Goal: Task Accomplishment & Management: Use online tool/utility

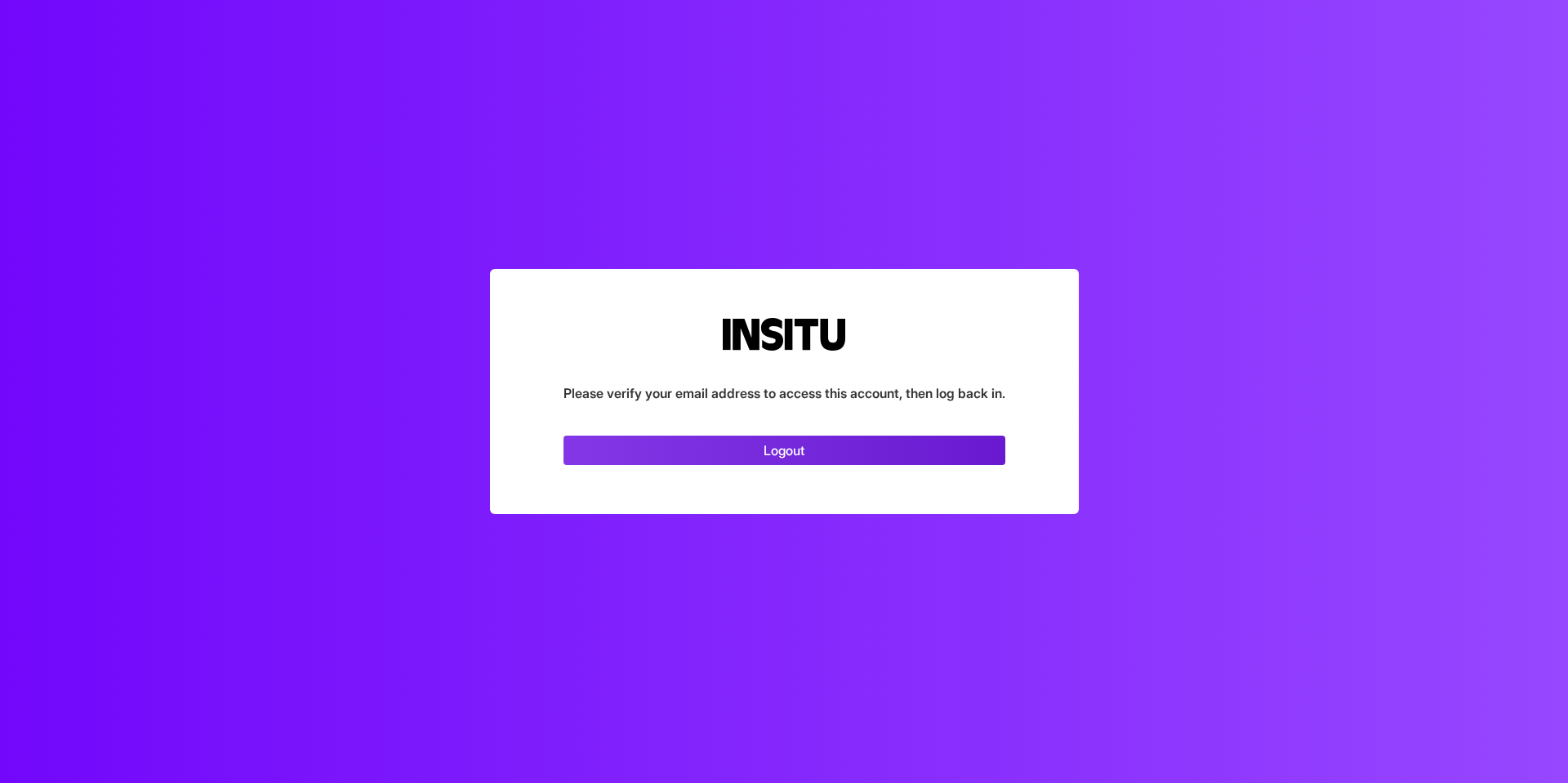
click at [800, 449] on link "Logout" at bounding box center [784, 450] width 442 height 30
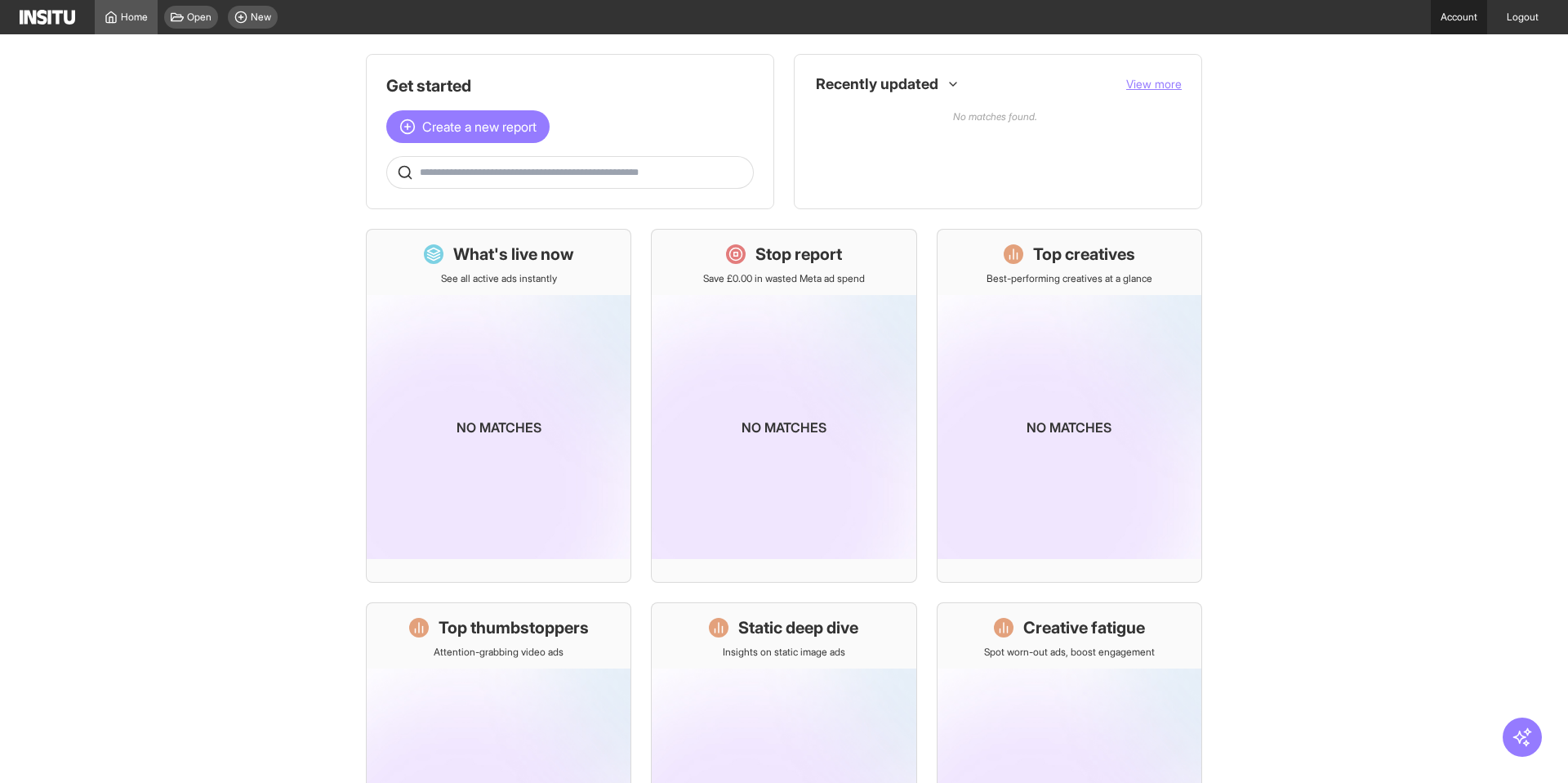
click at [1446, 19] on link "Account" at bounding box center [1458, 17] width 56 height 35
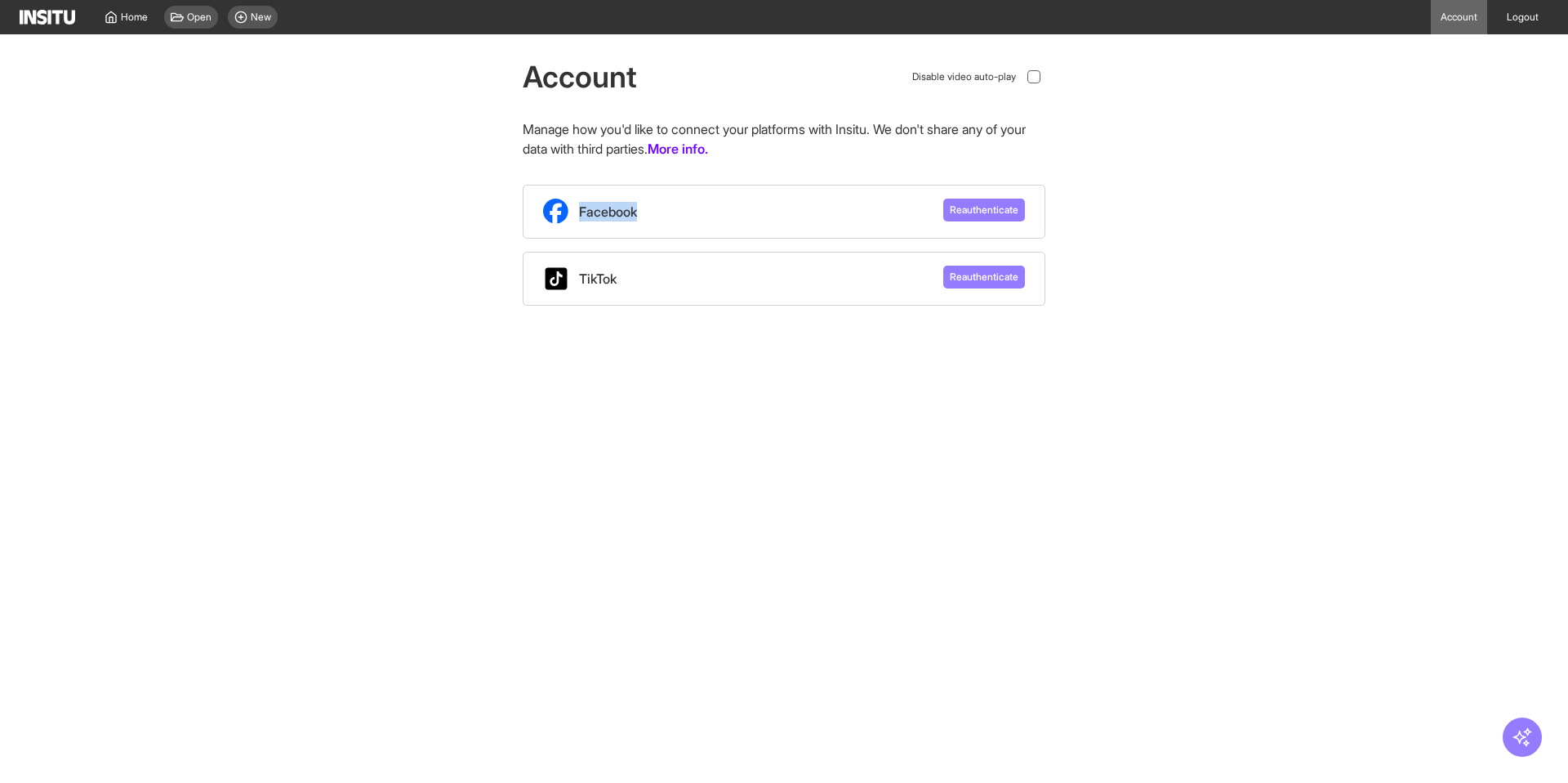
drag, startPoint x: 581, startPoint y: 211, endPoint x: 651, endPoint y: 211, distance: 70.0
click at [648, 210] on div "Facebook Reauthenticate" at bounding box center [784, 211] width 523 height 54
drag, startPoint x: 653, startPoint y: 211, endPoint x: 709, endPoint y: 208, distance: 56.1
click at [661, 210] on div "Facebook Reauthenticate" at bounding box center [784, 211] width 523 height 54
click at [989, 214] on span "Reauthenticate" at bounding box center [985, 209] width 69 height 13
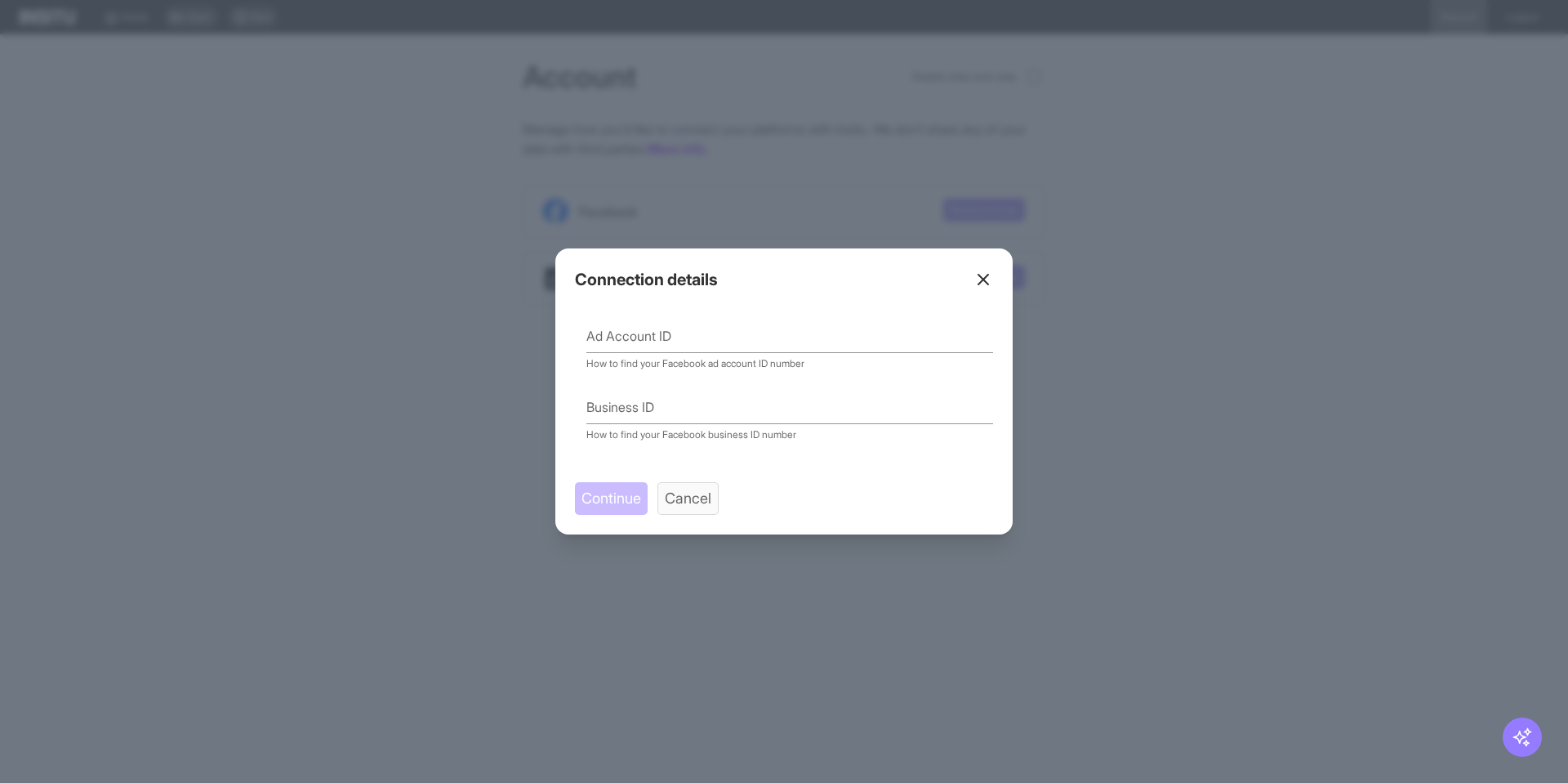
click at [732, 340] on input "Ad Account ID" at bounding box center [789, 340] width 407 height 26
paste input "**********"
type input "**********"
click at [674, 406] on input "Business ID" at bounding box center [789, 411] width 407 height 26
paste input "**********"
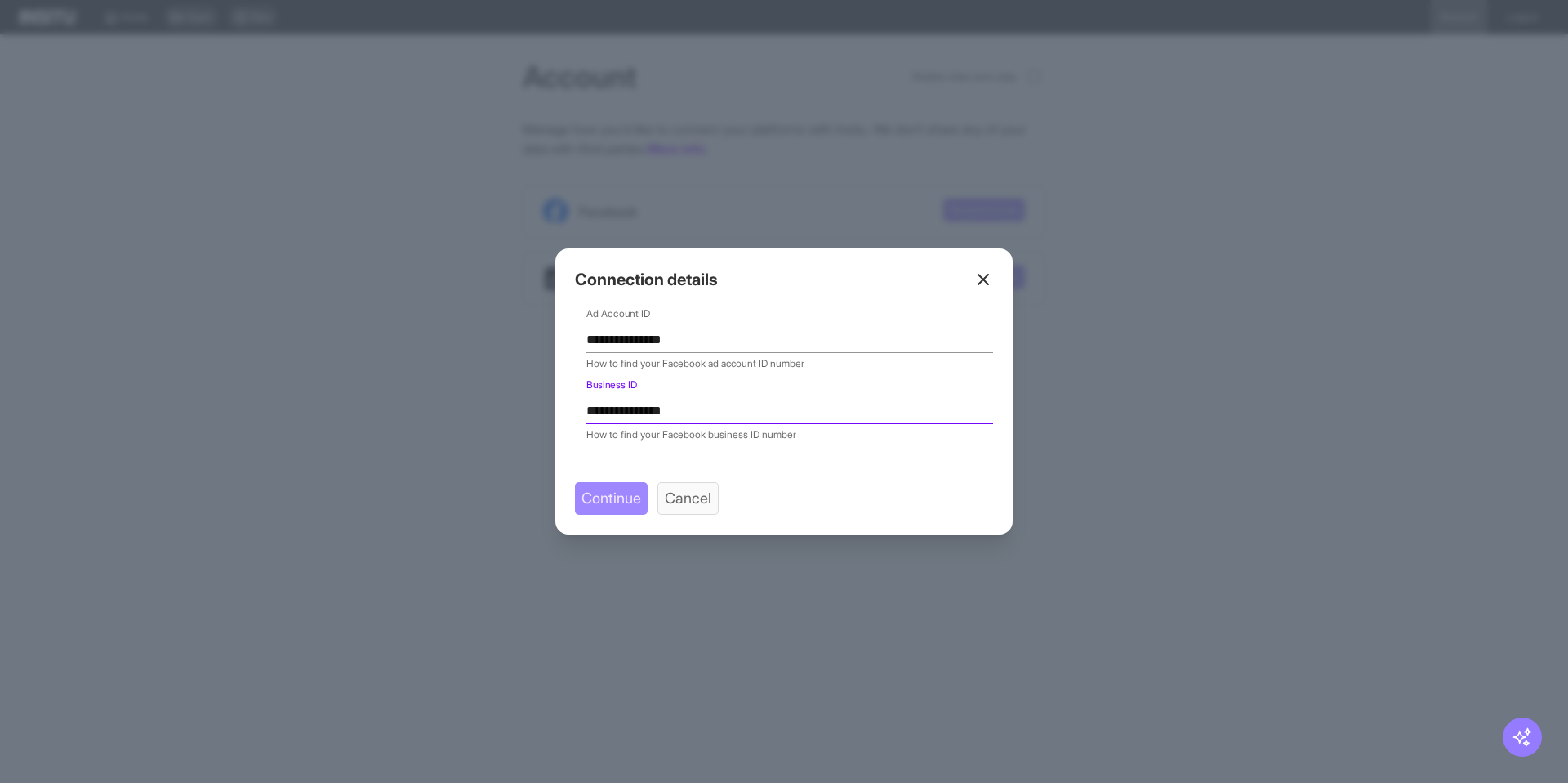
type input "**********"
click at [609, 502] on span "Continue" at bounding box center [611, 498] width 59 height 23
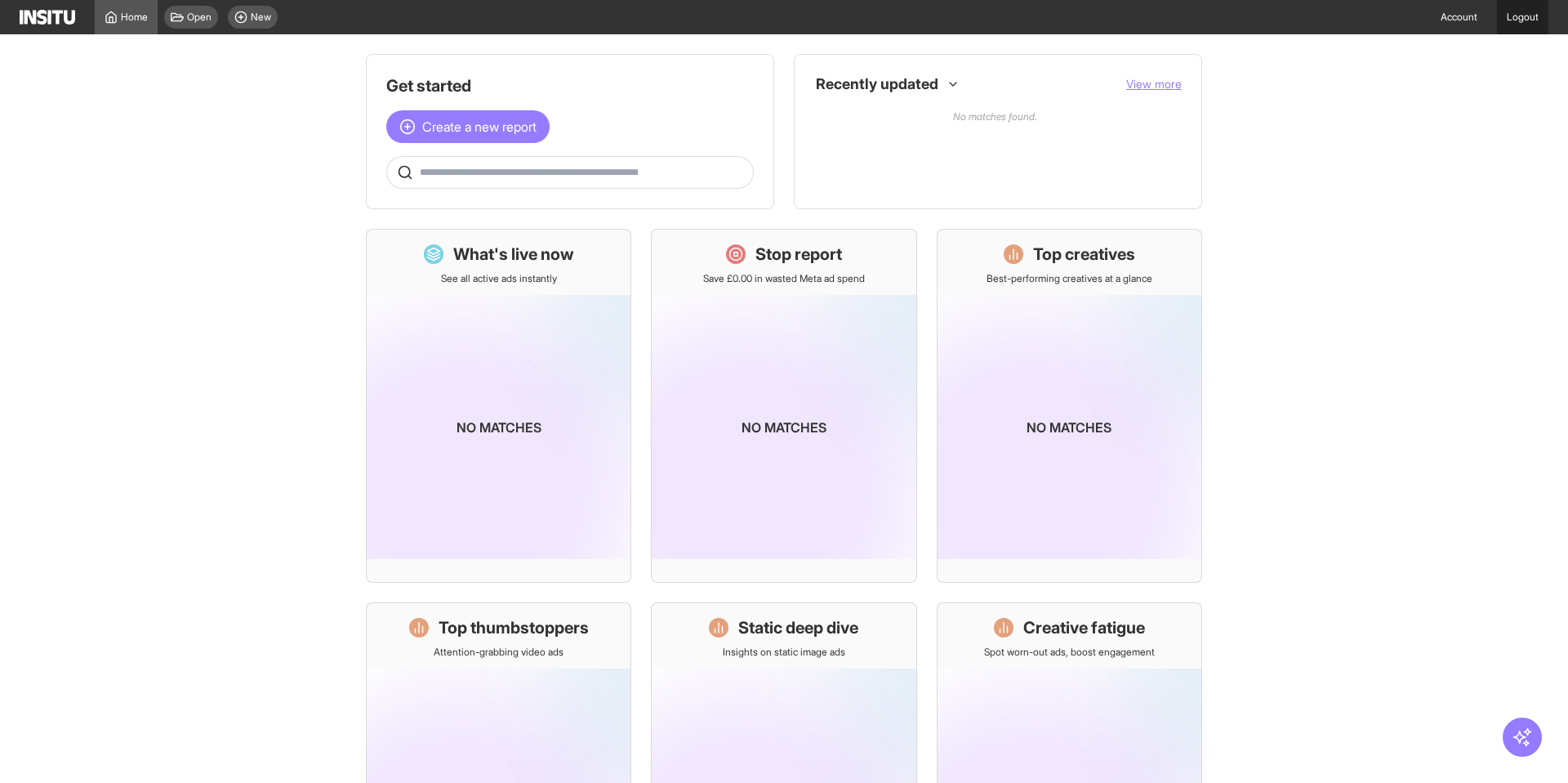
click at [1514, 23] on link "Logout" at bounding box center [1523, 17] width 51 height 35
click at [1355, 385] on main "Get started Create a new report Ask questions like: Which campaigns had the hig…" at bounding box center [784, 409] width 1568 height 748
drag, startPoint x: 1434, startPoint y: 56, endPoint x: 1450, endPoint y: 39, distance: 23.3
click at [1435, 55] on main "Get started Create a new report Ask questions like: Which campaigns had the hig…" at bounding box center [784, 409] width 1568 height 748
click at [1453, 25] on link "Account" at bounding box center [1458, 17] width 56 height 35
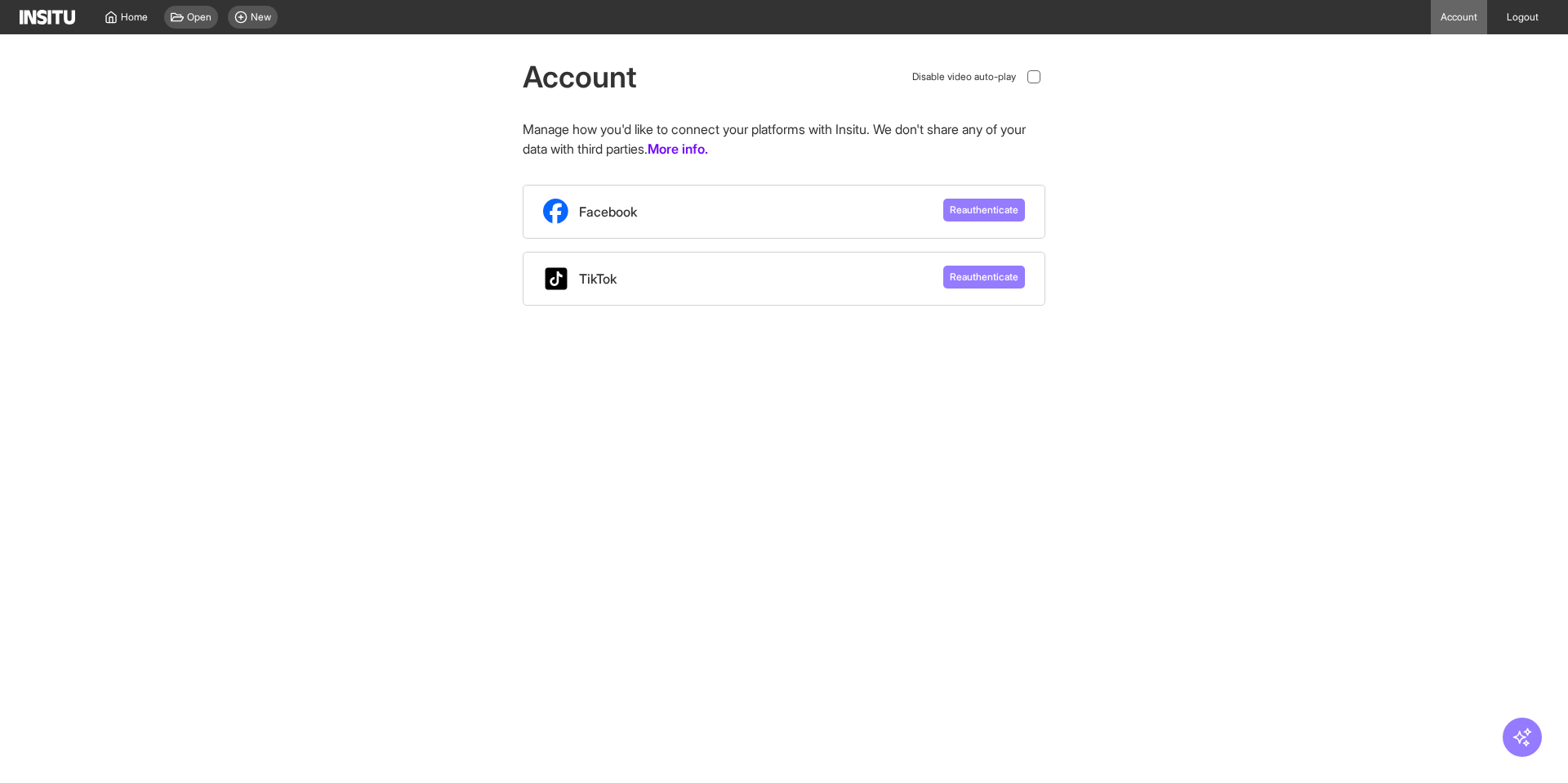
click at [1105, 191] on div "Account Disable video auto-play Manage how you'd like to connect your platforms…" at bounding box center [784, 170] width 1568 height 272
click at [996, 210] on span "Reauthenticate" at bounding box center [985, 209] width 69 height 13
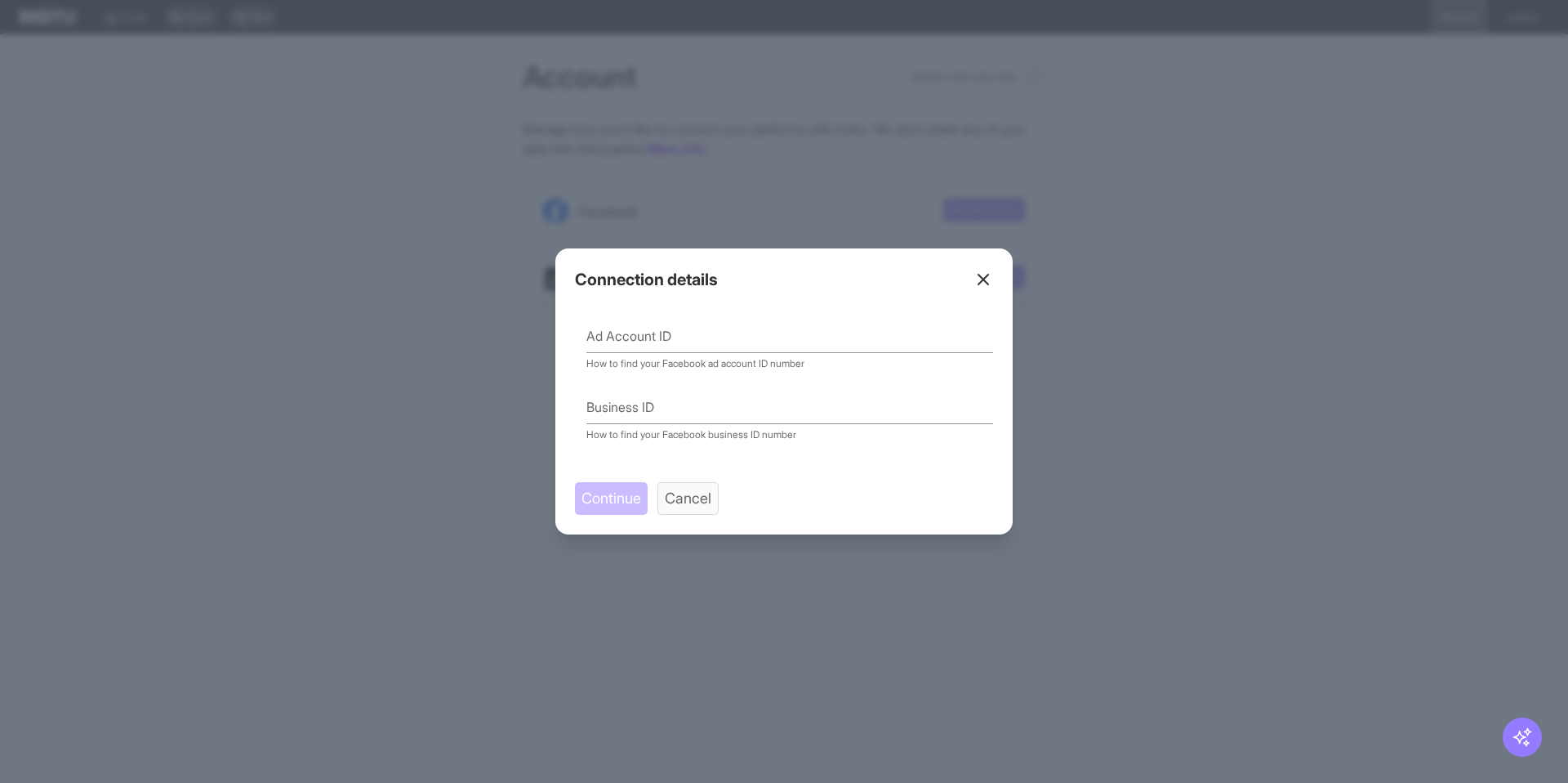
click at [667, 337] on input "Ad Account ID" at bounding box center [789, 340] width 407 height 26
paste input "**********"
type input "**********"
click at [630, 406] on input "Business ID" at bounding box center [789, 411] width 407 height 26
paste input "**********"
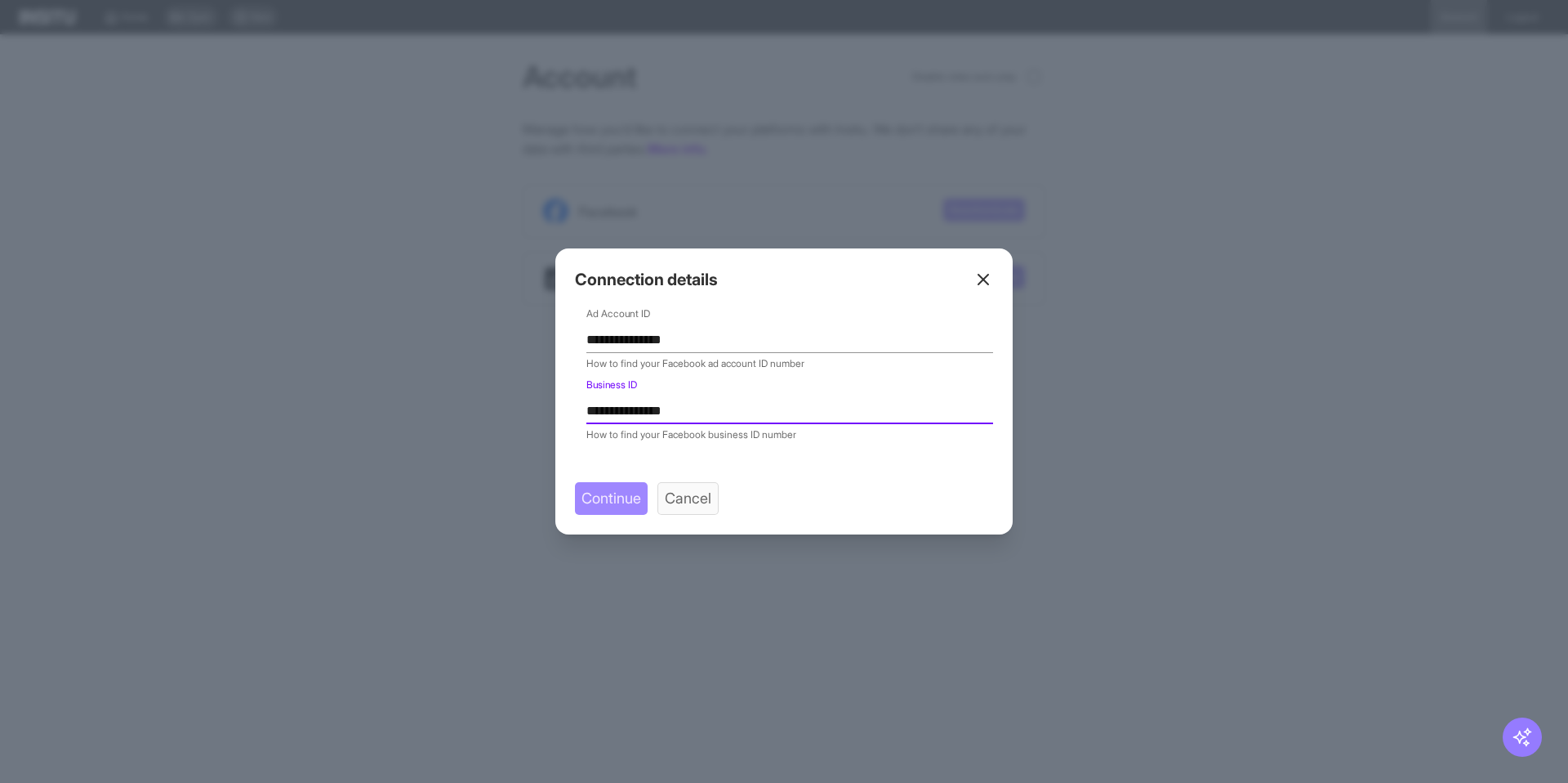
type input "**********"
click at [602, 497] on span "Continue" at bounding box center [611, 498] width 59 height 23
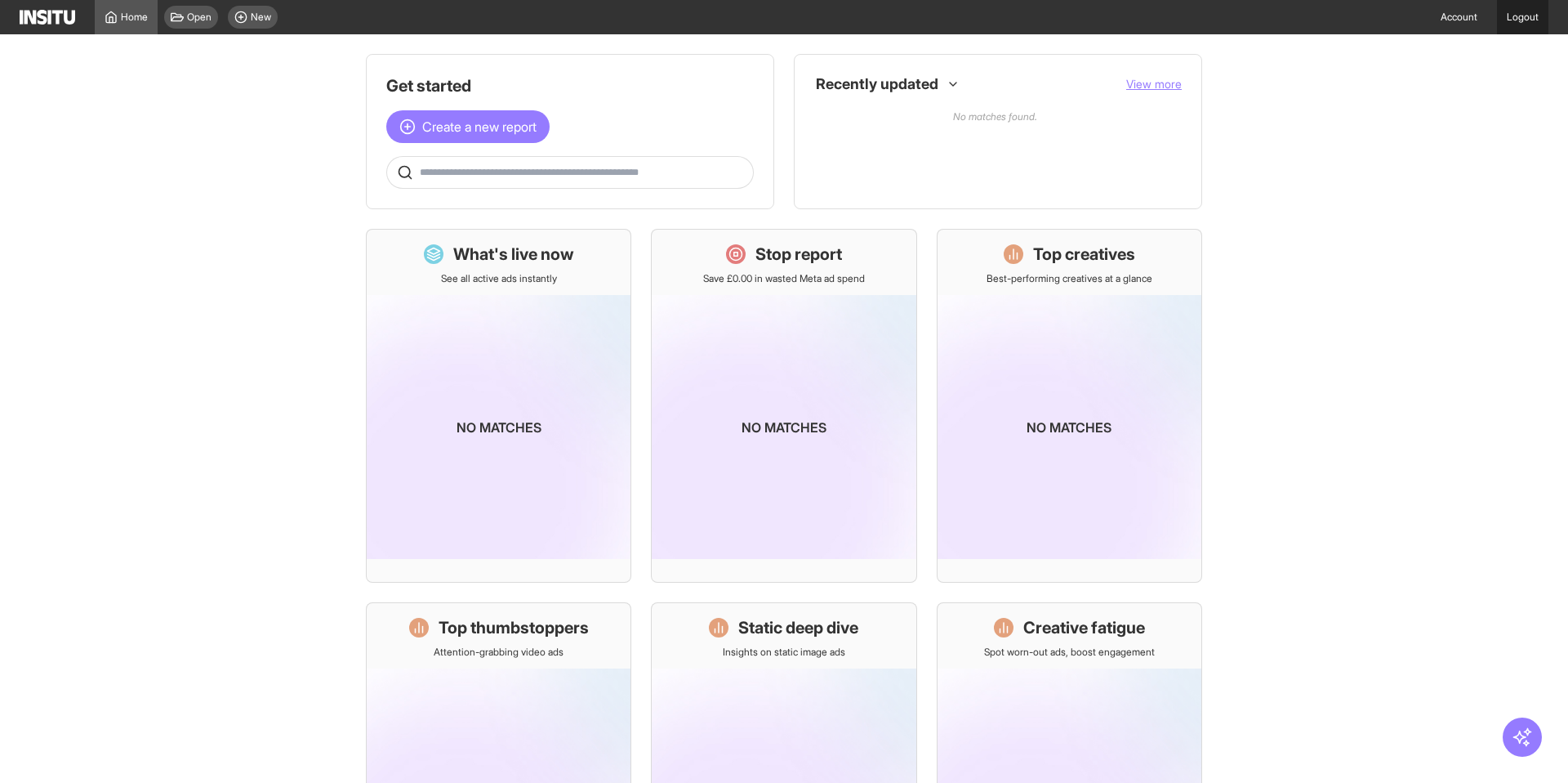
click at [1518, 22] on link "Logout" at bounding box center [1523, 17] width 51 height 35
click at [1454, 17] on link "Account" at bounding box center [1458, 17] width 56 height 35
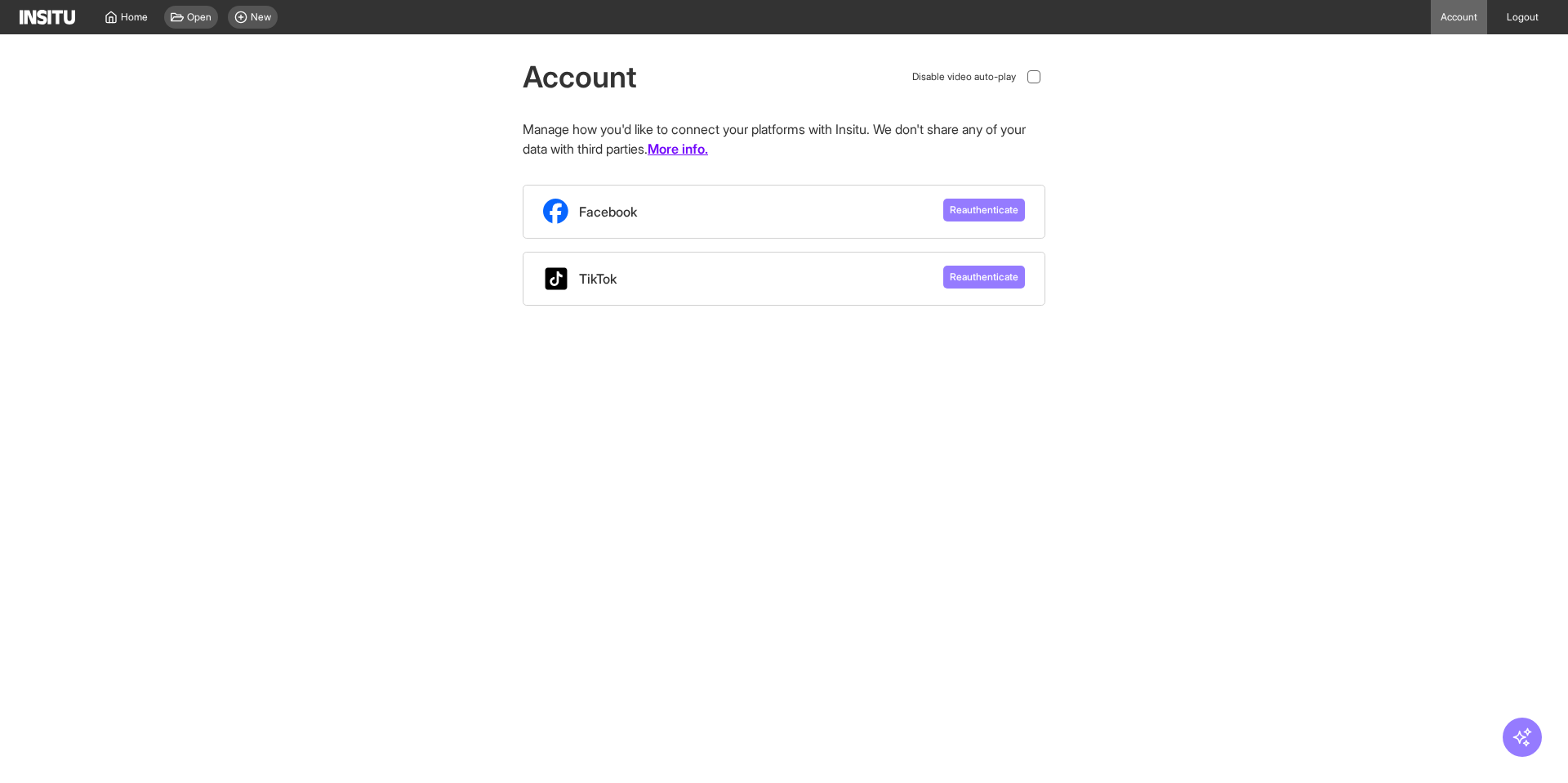
click at [709, 153] on link "More info." at bounding box center [677, 149] width 60 height 20
click at [350, 255] on div "Account Disable video auto-play Manage how you'd like to connect your platforms…" at bounding box center [784, 170] width 1568 height 272
click at [974, 205] on span "Reauthenticate" at bounding box center [985, 209] width 69 height 13
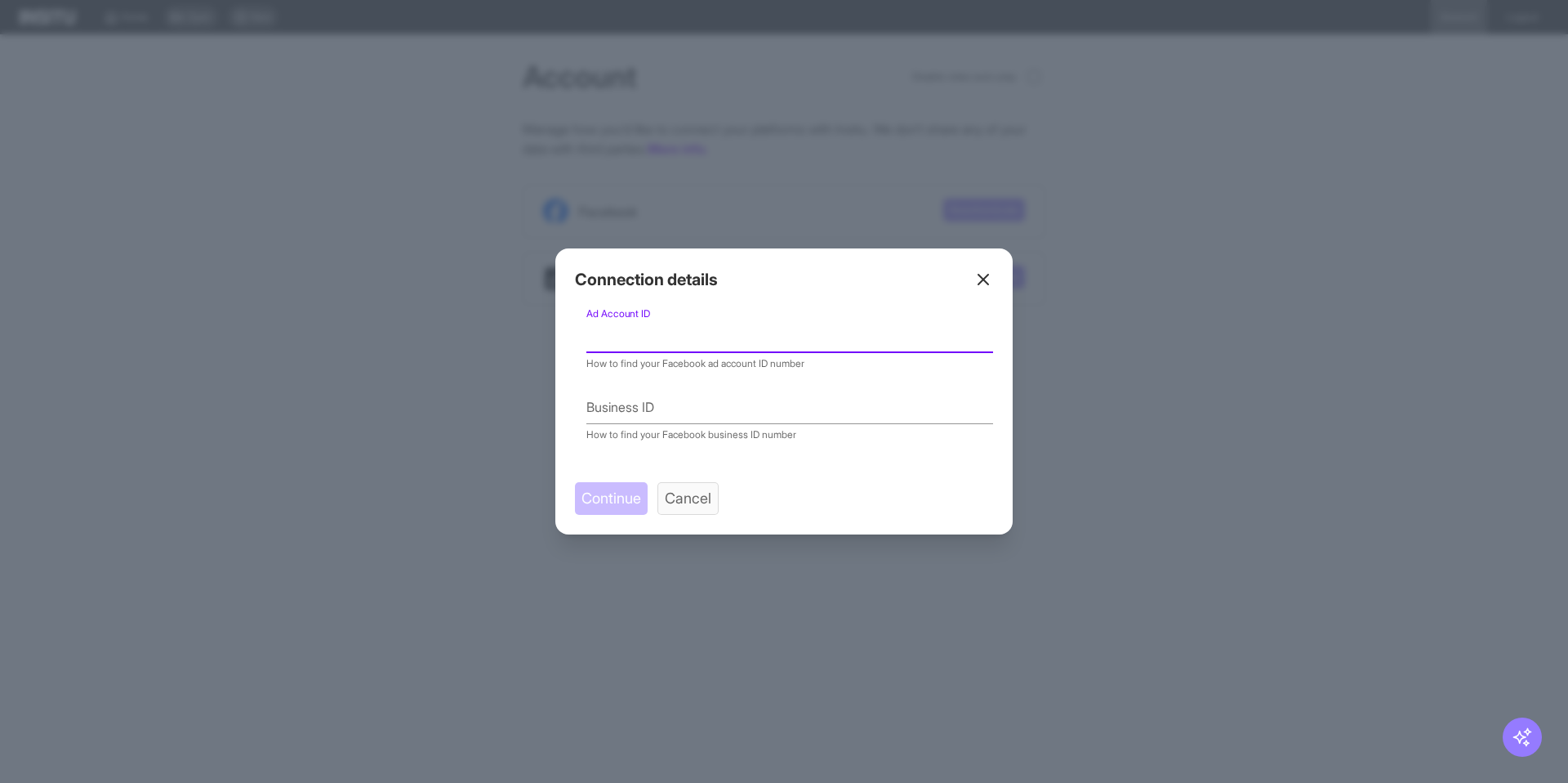
click at [727, 335] on input "Ad Account ID" at bounding box center [789, 340] width 407 height 26
paste input "**********"
type input "**********"
click at [674, 404] on input "Business ID" at bounding box center [789, 411] width 407 height 26
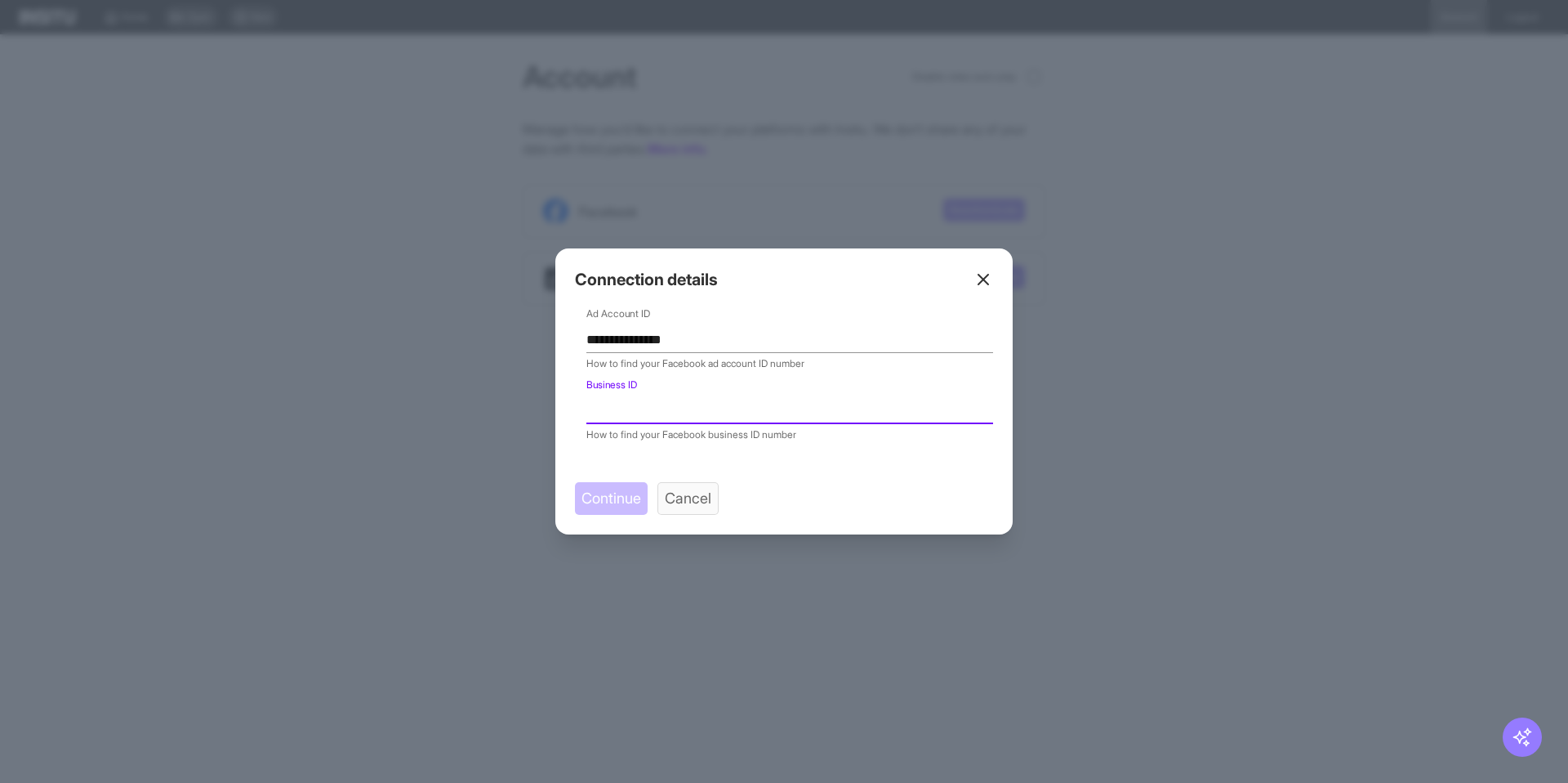
paste input "**********"
type input "**********"
click at [617, 501] on span "Continue" at bounding box center [611, 498] width 59 height 23
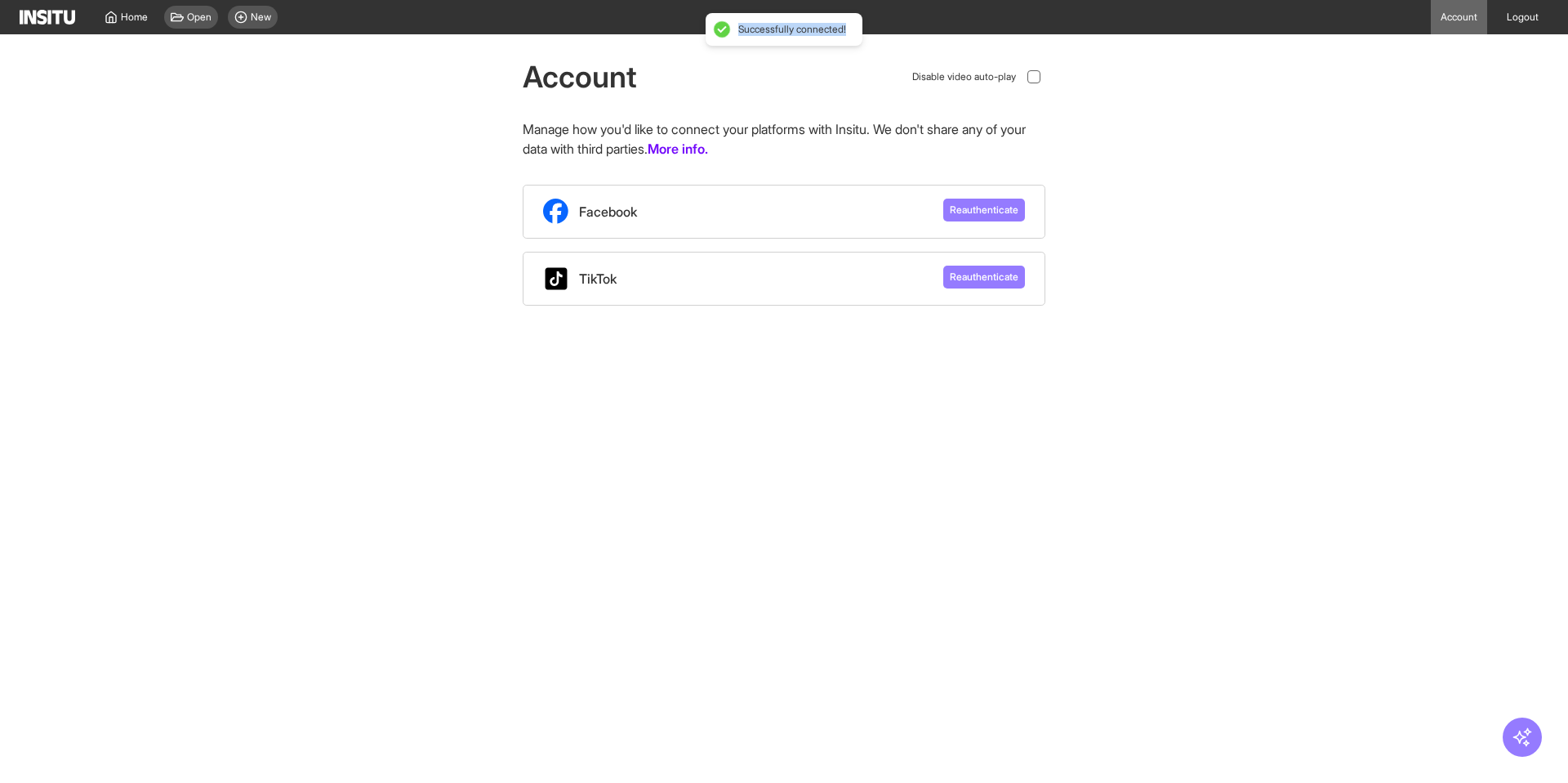
drag, startPoint x: 732, startPoint y: 28, endPoint x: 857, endPoint y: 26, distance: 125.0
click at [857, 26] on div "Successfully connected!" at bounding box center [784, 29] width 157 height 33
click at [750, 56] on div "Account Disable video auto-play Manage how you'd like to connect your platforms…" at bounding box center [784, 170] width 1568 height 272
click at [249, 17] on div "New" at bounding box center [253, 17] width 49 height 23
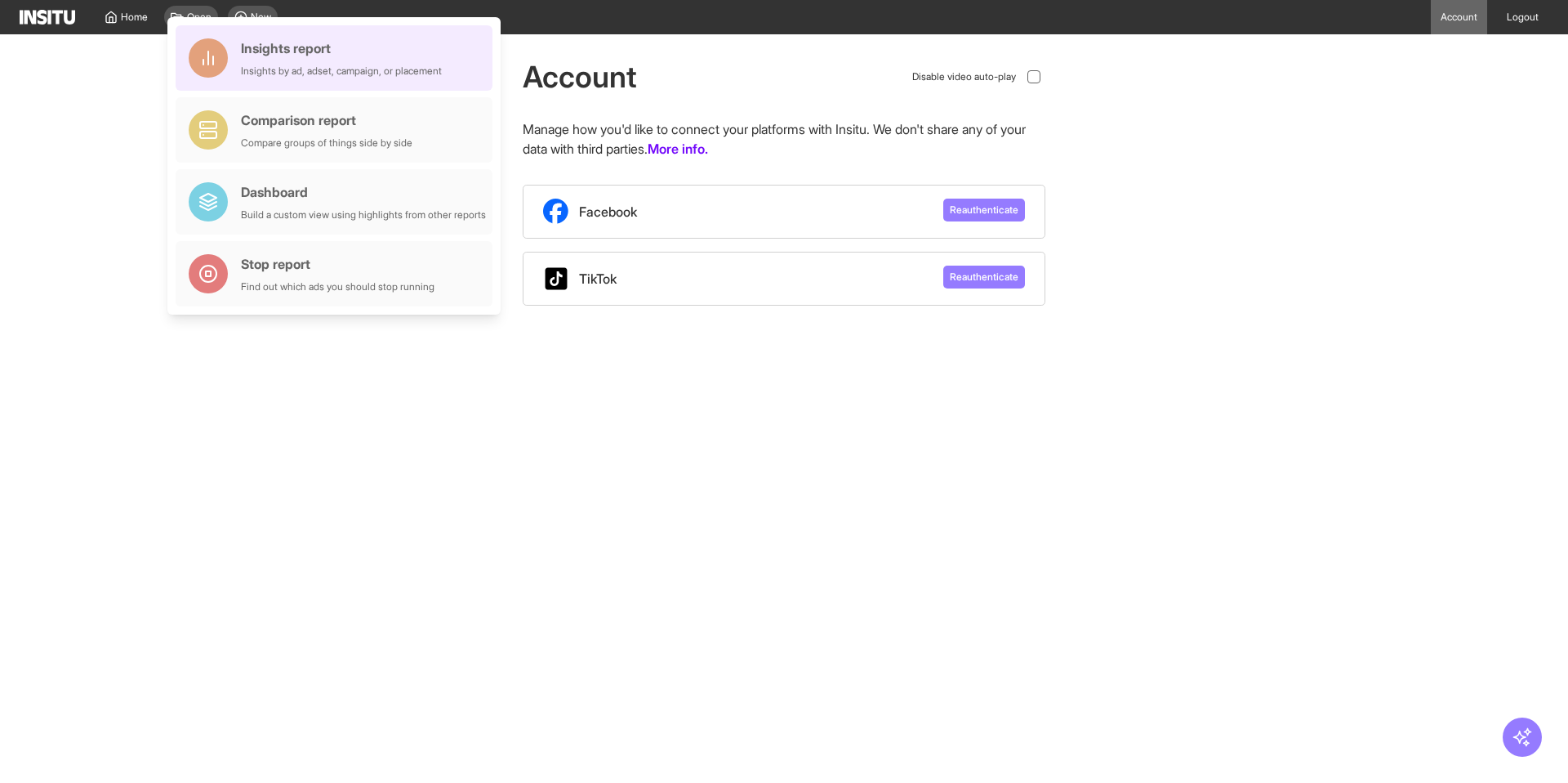
click at [296, 51] on div "Insights report" at bounding box center [341, 48] width 201 height 20
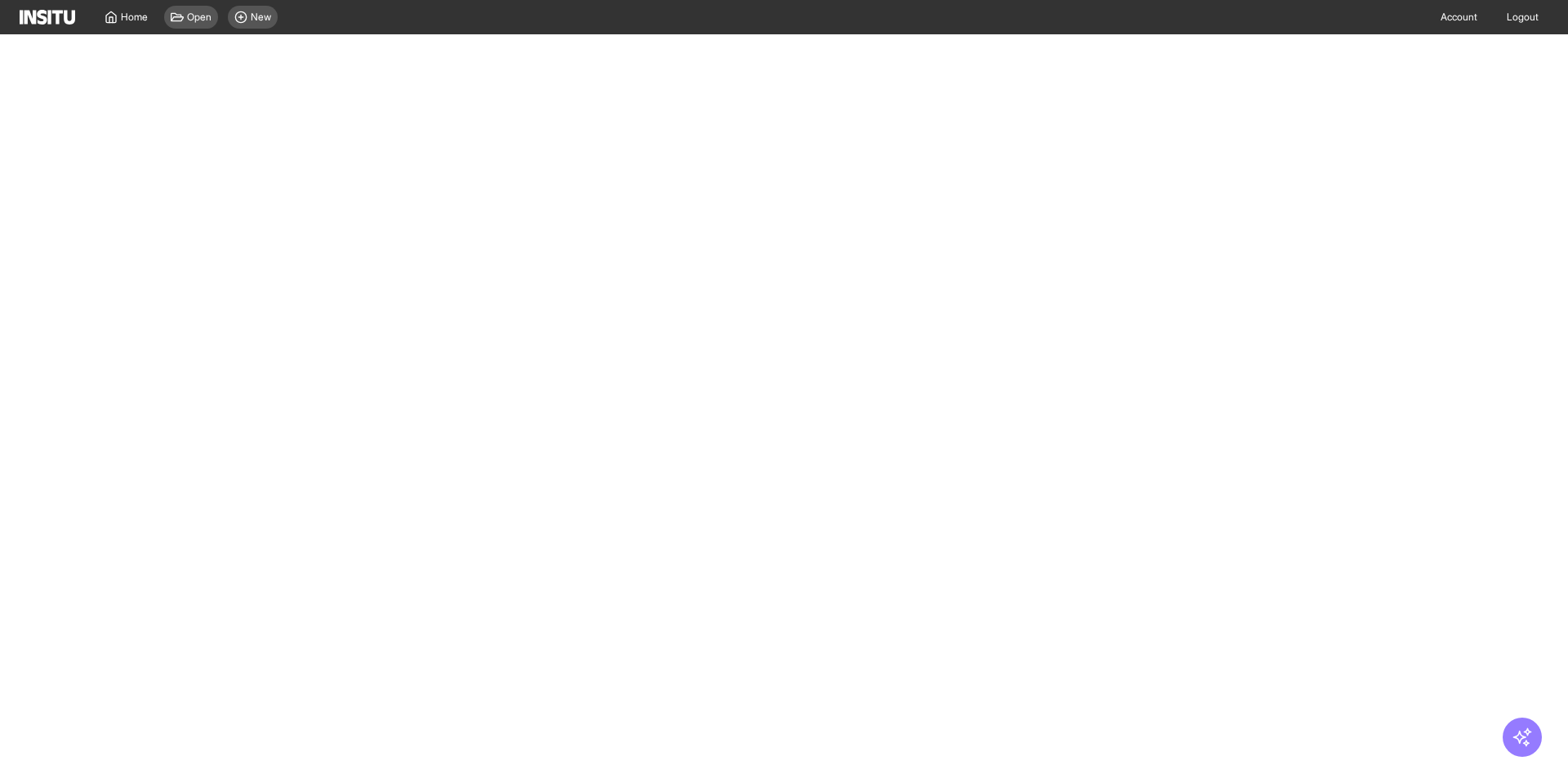
select select "**"
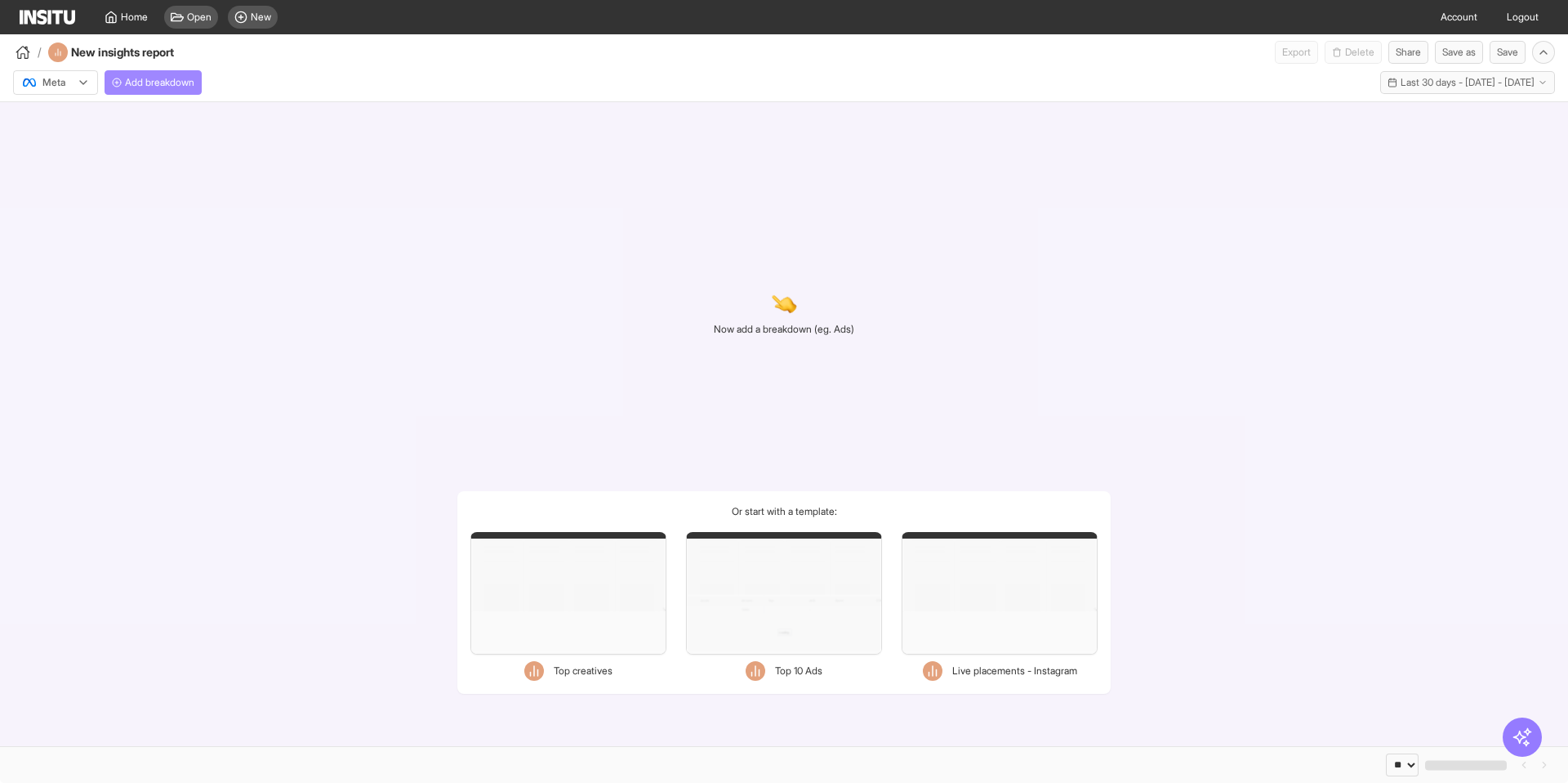
click at [180, 83] on span "Add breakdown" at bounding box center [160, 82] width 69 height 13
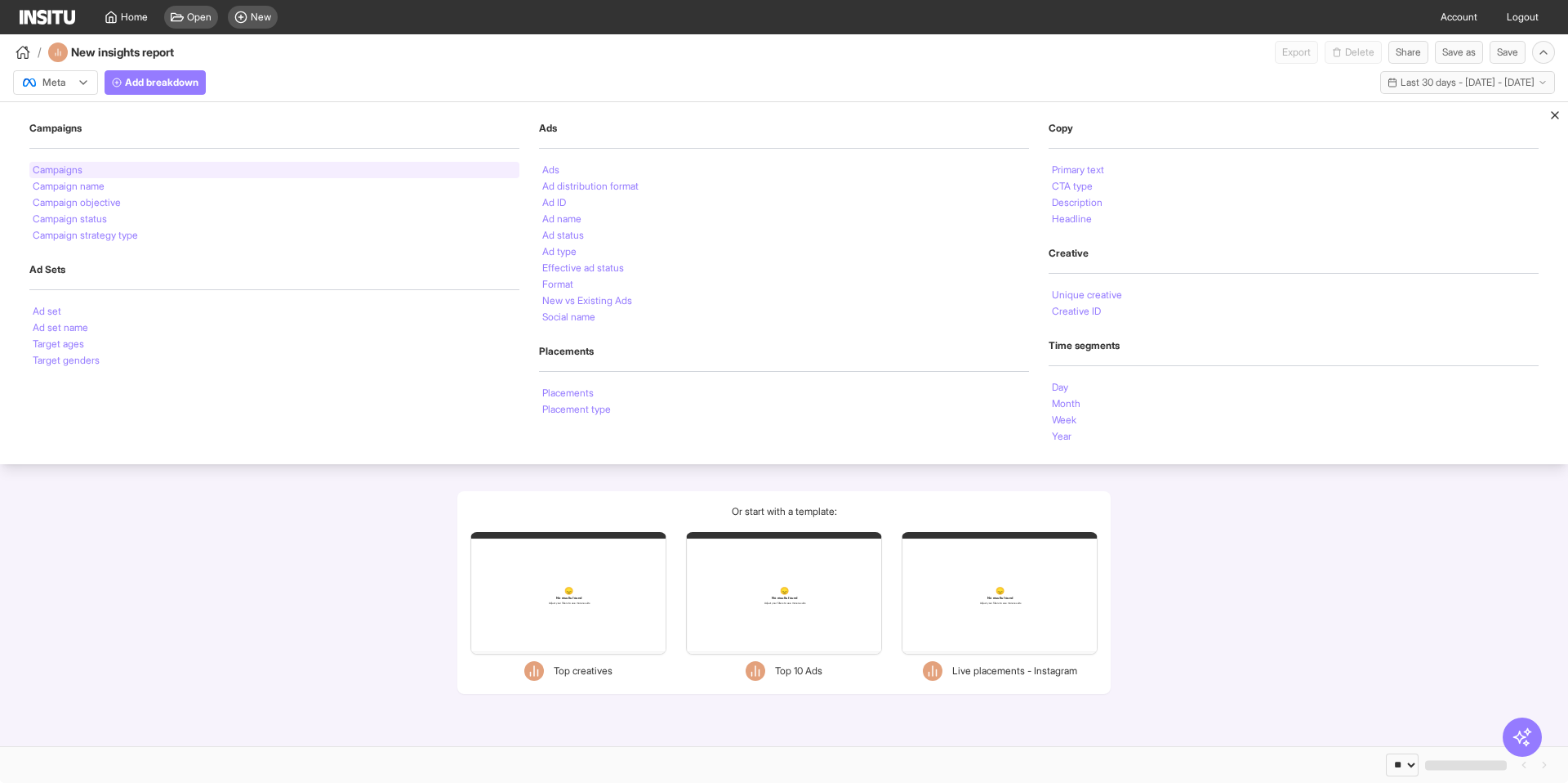
click at [71, 168] on li "Campaigns" at bounding box center [57, 170] width 49 height 10
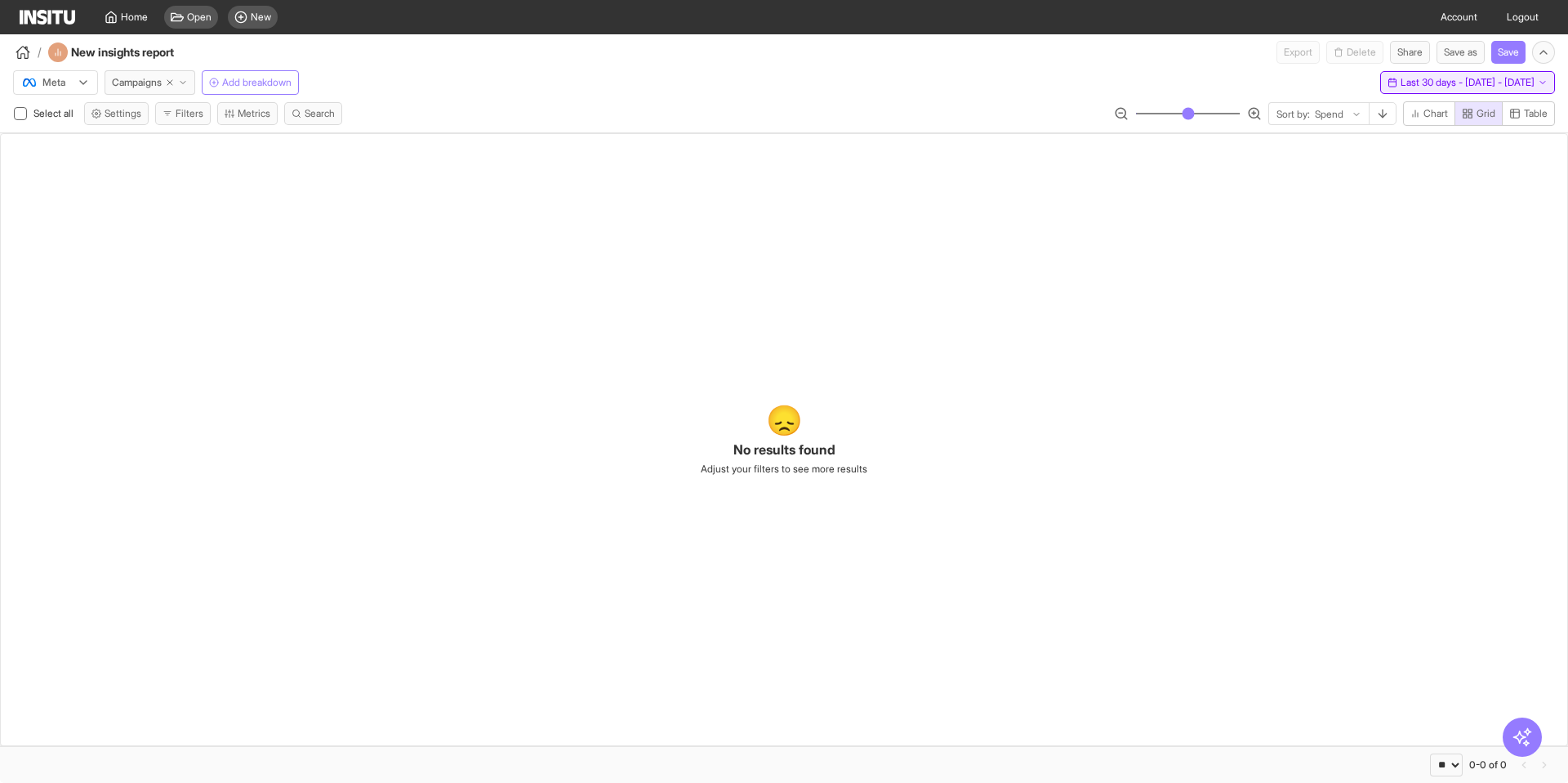
click at [1411, 81] on span "Last 30 days - [DATE] - [DATE]" at bounding box center [1467, 82] width 134 height 13
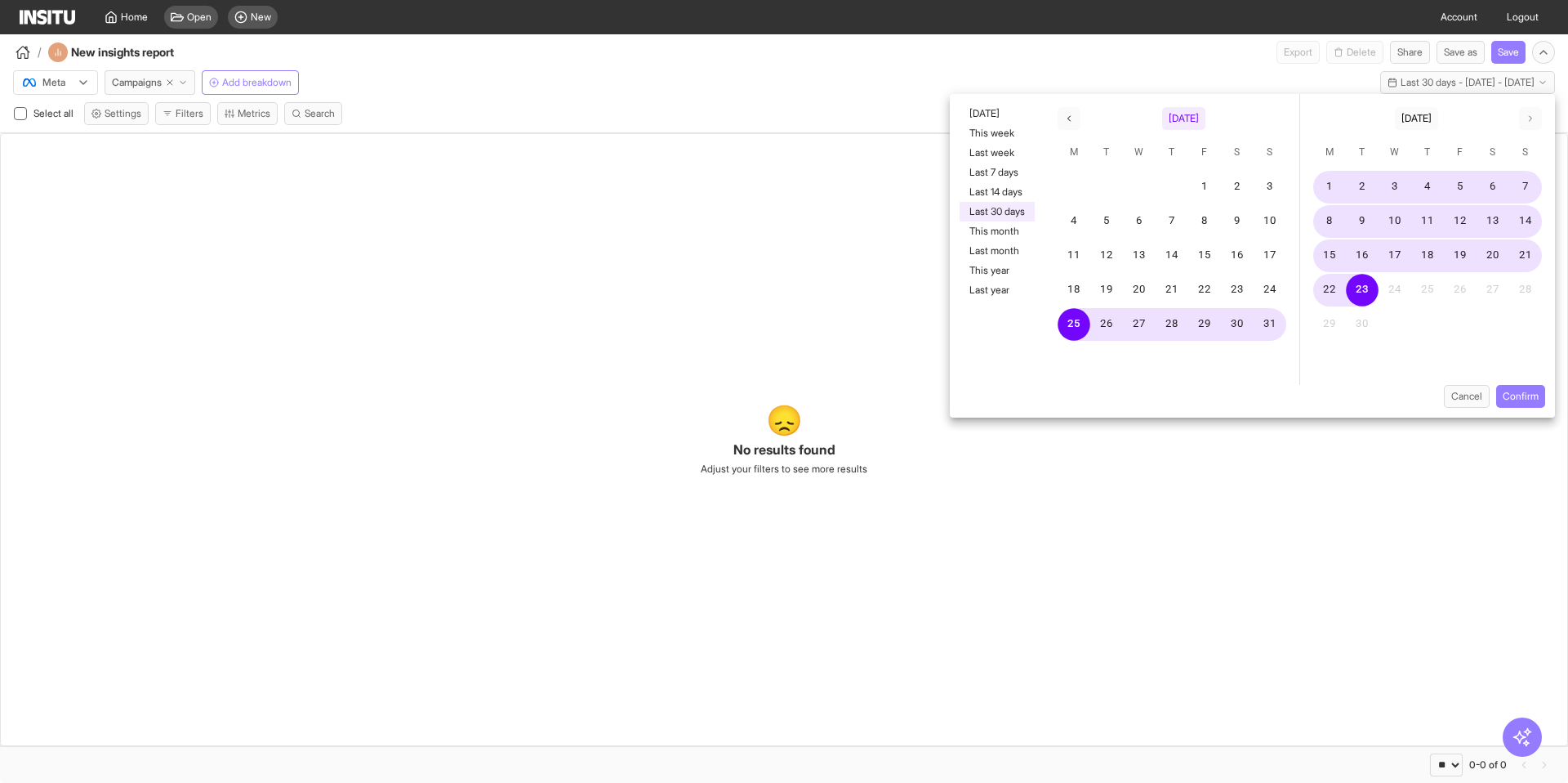
click at [1174, 116] on span "[DATE]" at bounding box center [1183, 117] width 31 height 13
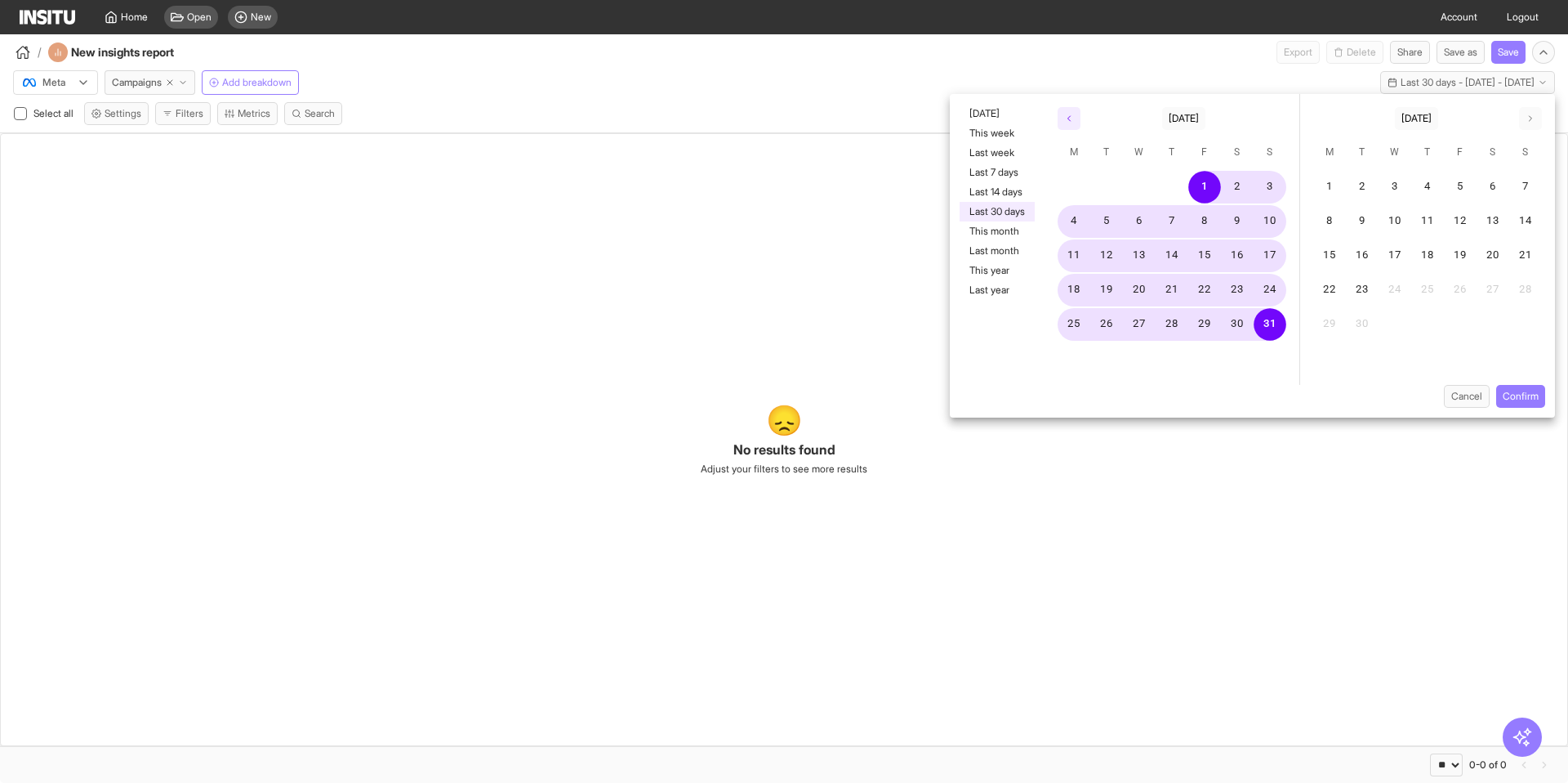
click at [1070, 120] on icon "button" at bounding box center [1069, 118] width 10 height 10
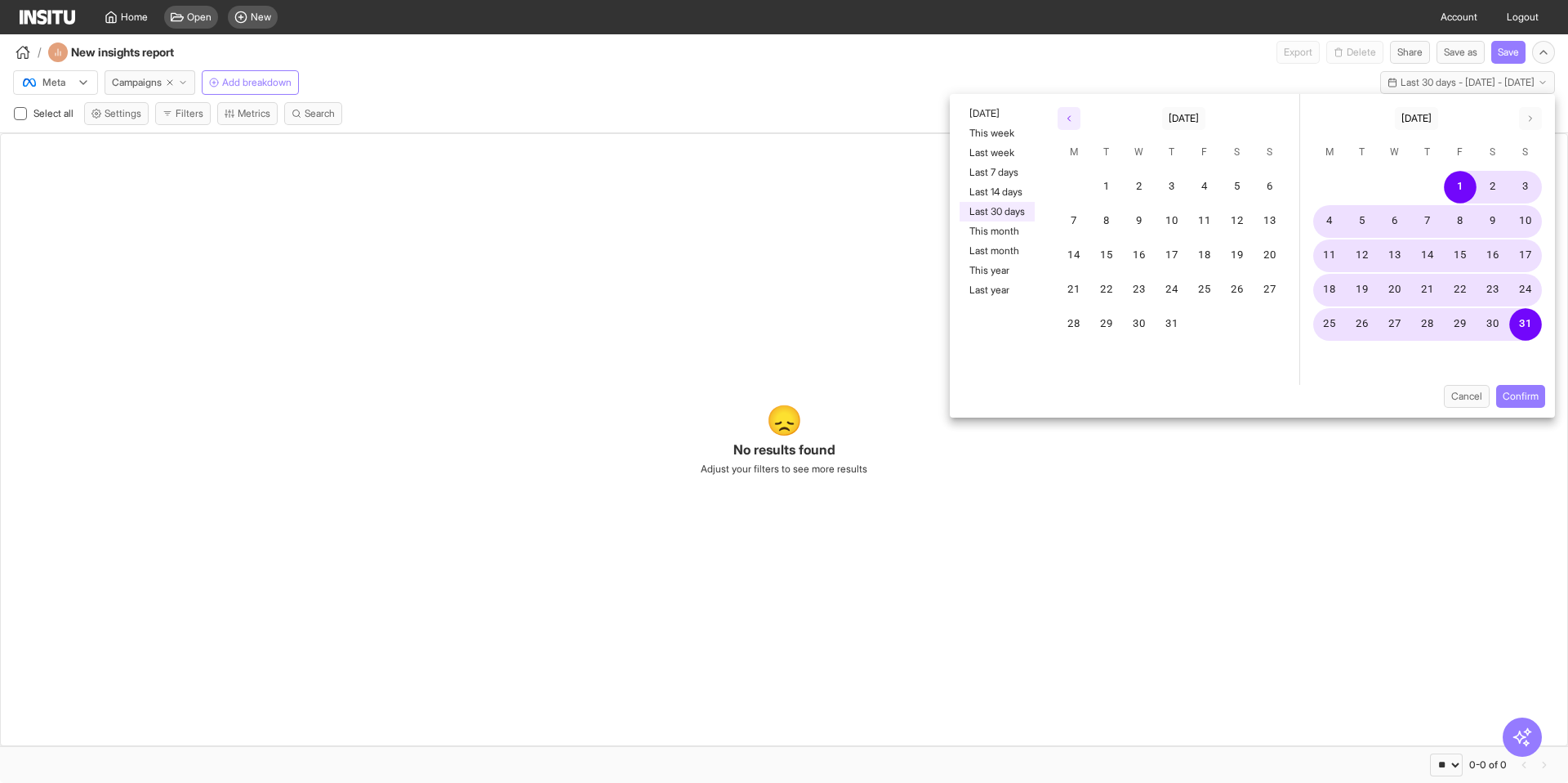
click at [1070, 120] on icon "button" at bounding box center [1069, 118] width 10 height 10
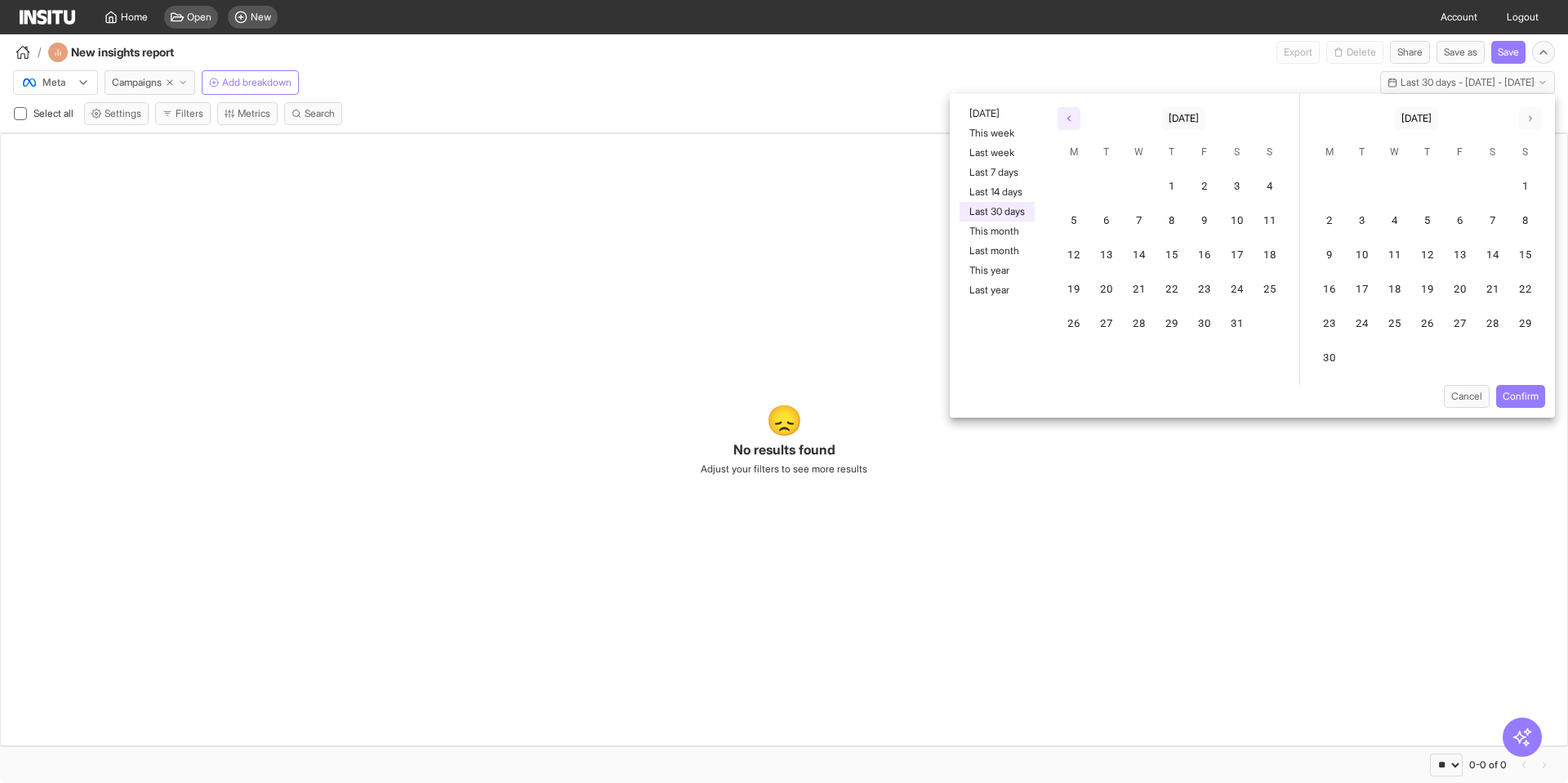
click at [1070, 120] on icon "button" at bounding box center [1069, 118] width 10 height 10
click at [1069, 120] on icon "button" at bounding box center [1069, 118] width 10 height 10
click at [1069, 120] on polyline "button" at bounding box center [1070, 118] width 2 height 5
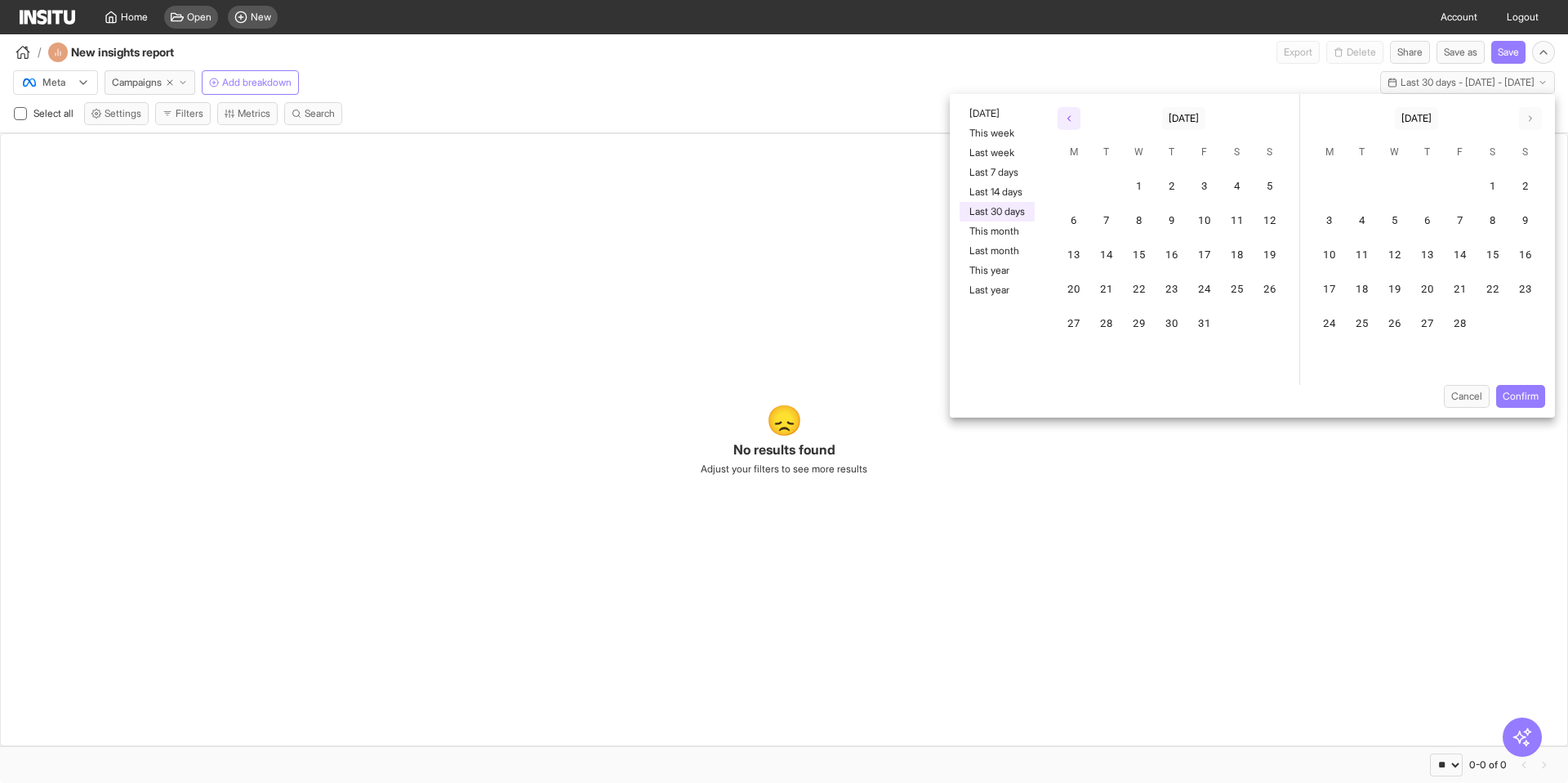
click at [1070, 120] on polyline "button" at bounding box center [1070, 118] width 2 height 5
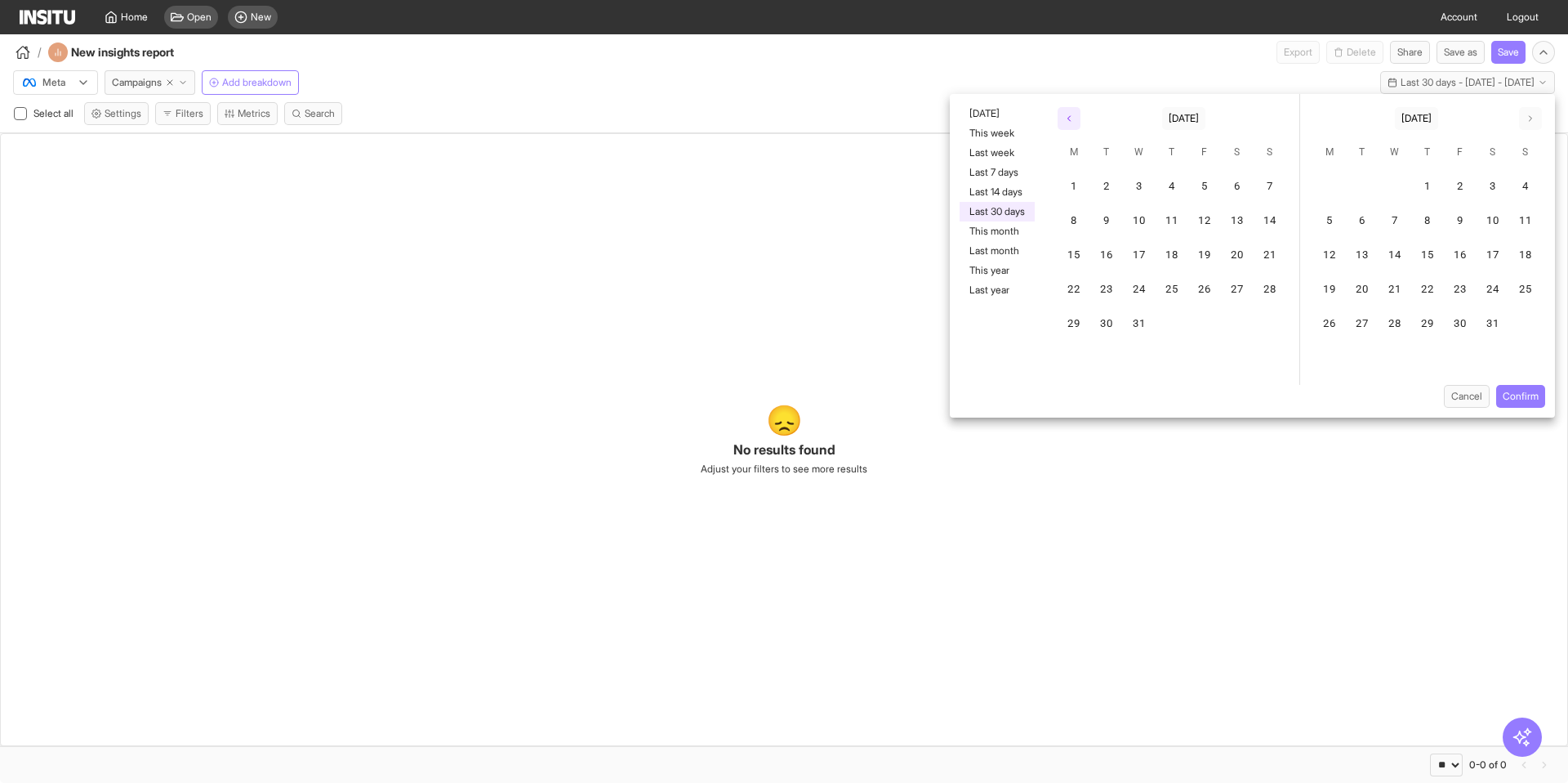
click at [1070, 120] on polyline "button" at bounding box center [1070, 118] width 2 height 5
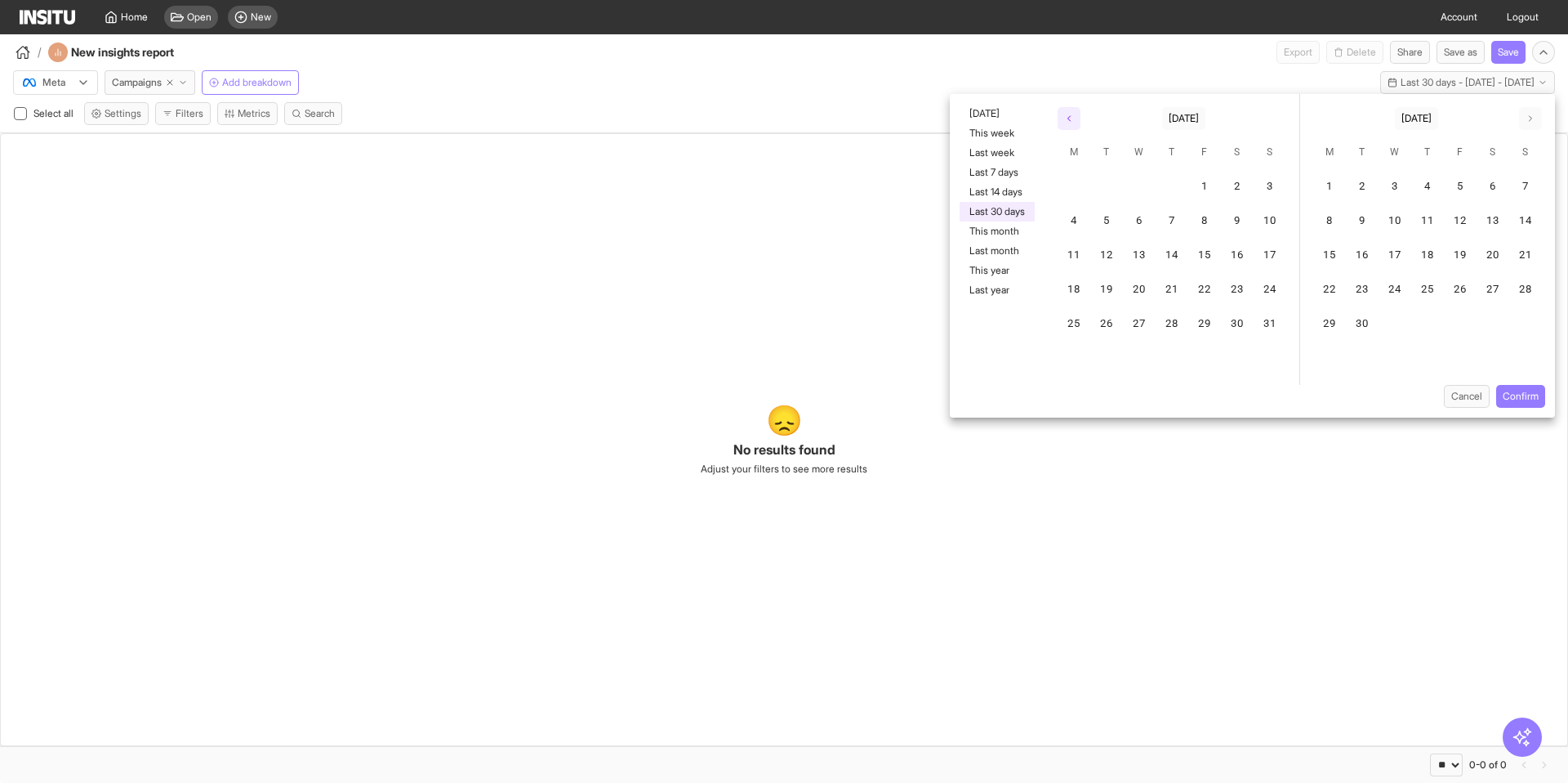
click at [1070, 120] on polyline "button" at bounding box center [1070, 118] width 2 height 5
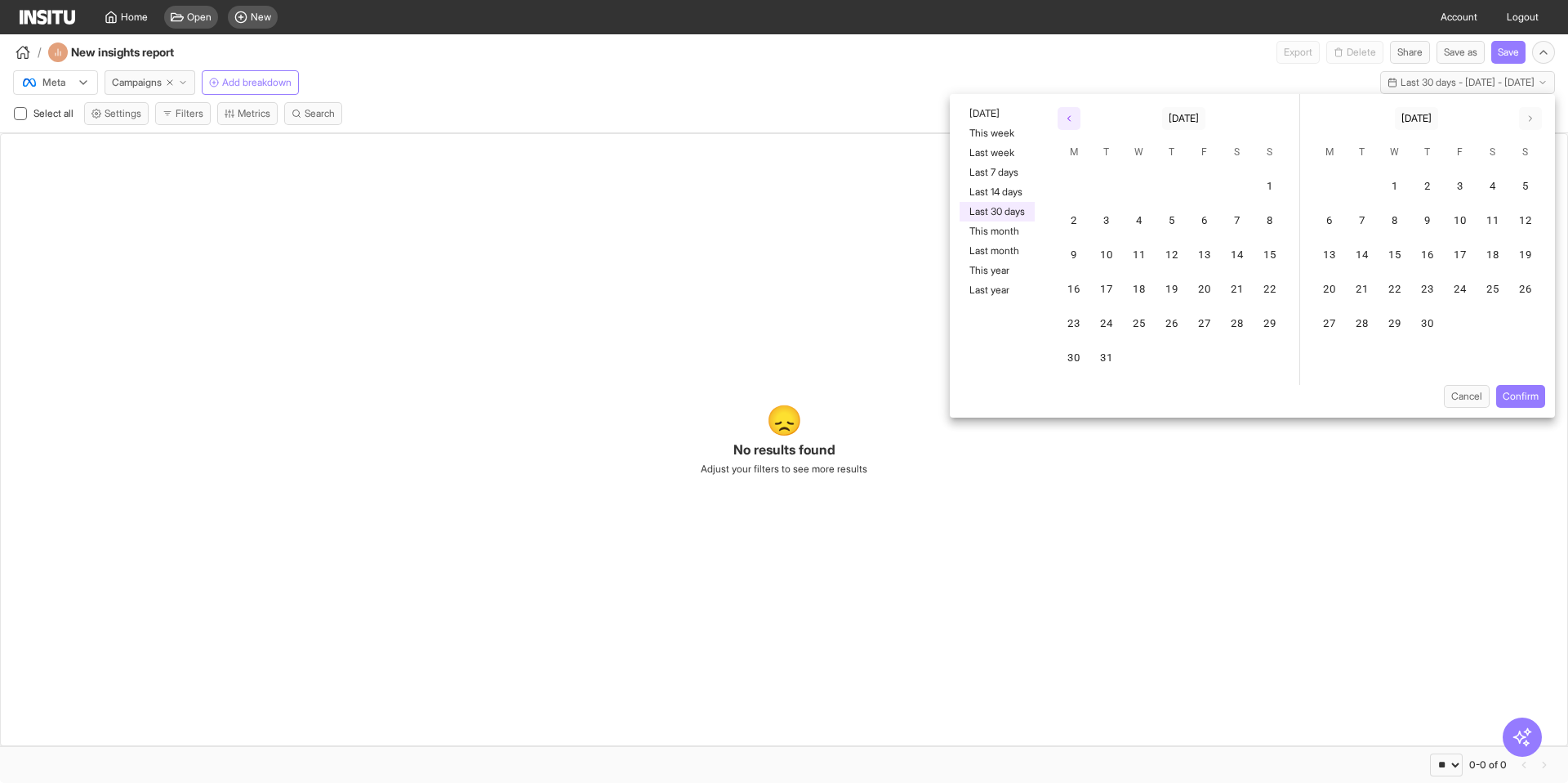
click at [1070, 120] on polyline "button" at bounding box center [1070, 118] width 2 height 5
click at [1071, 120] on icon "button" at bounding box center [1069, 118] width 10 height 10
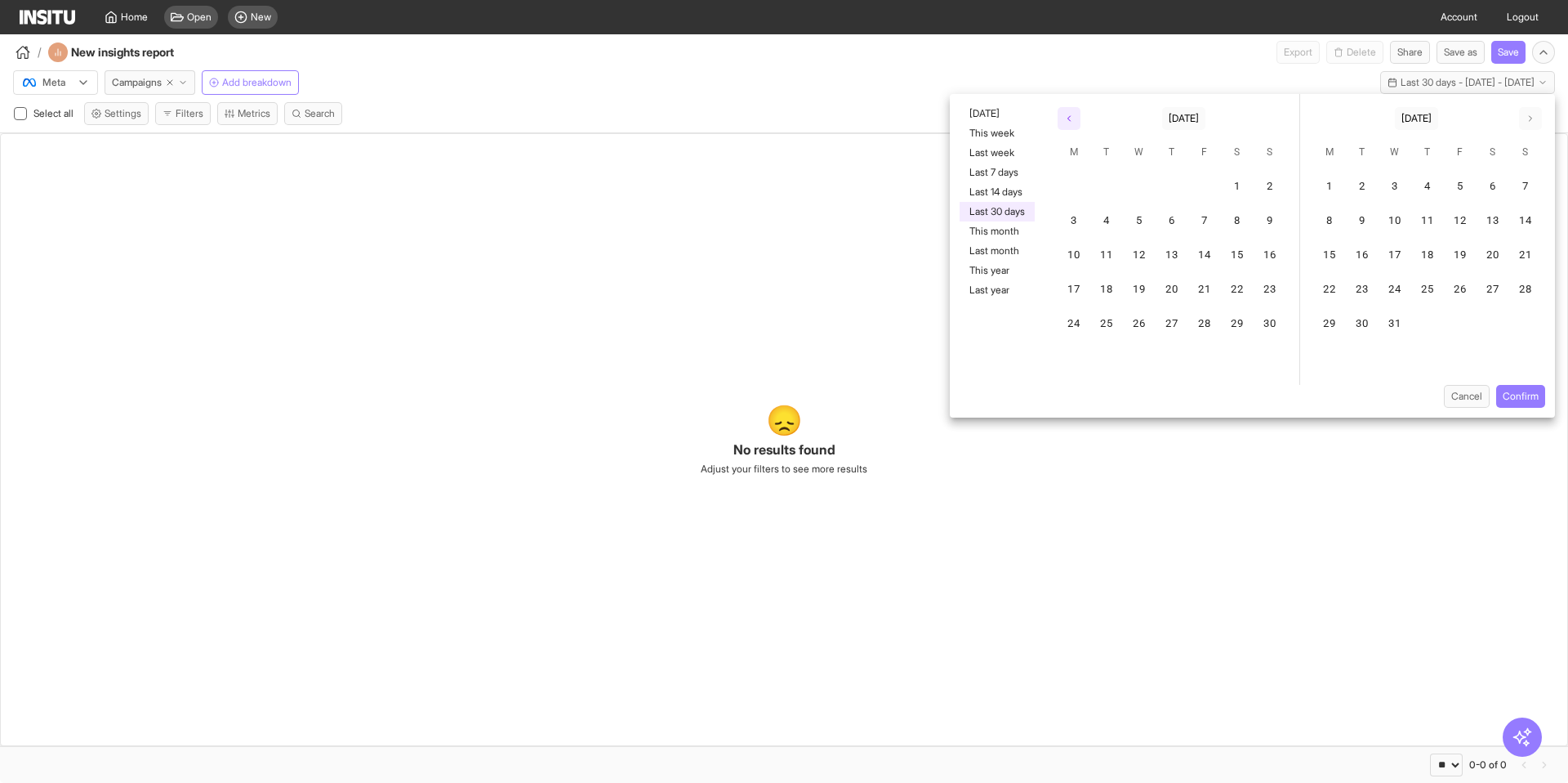
click at [1071, 120] on icon "button" at bounding box center [1069, 118] width 10 height 10
click at [1072, 120] on icon "button" at bounding box center [1069, 118] width 10 height 10
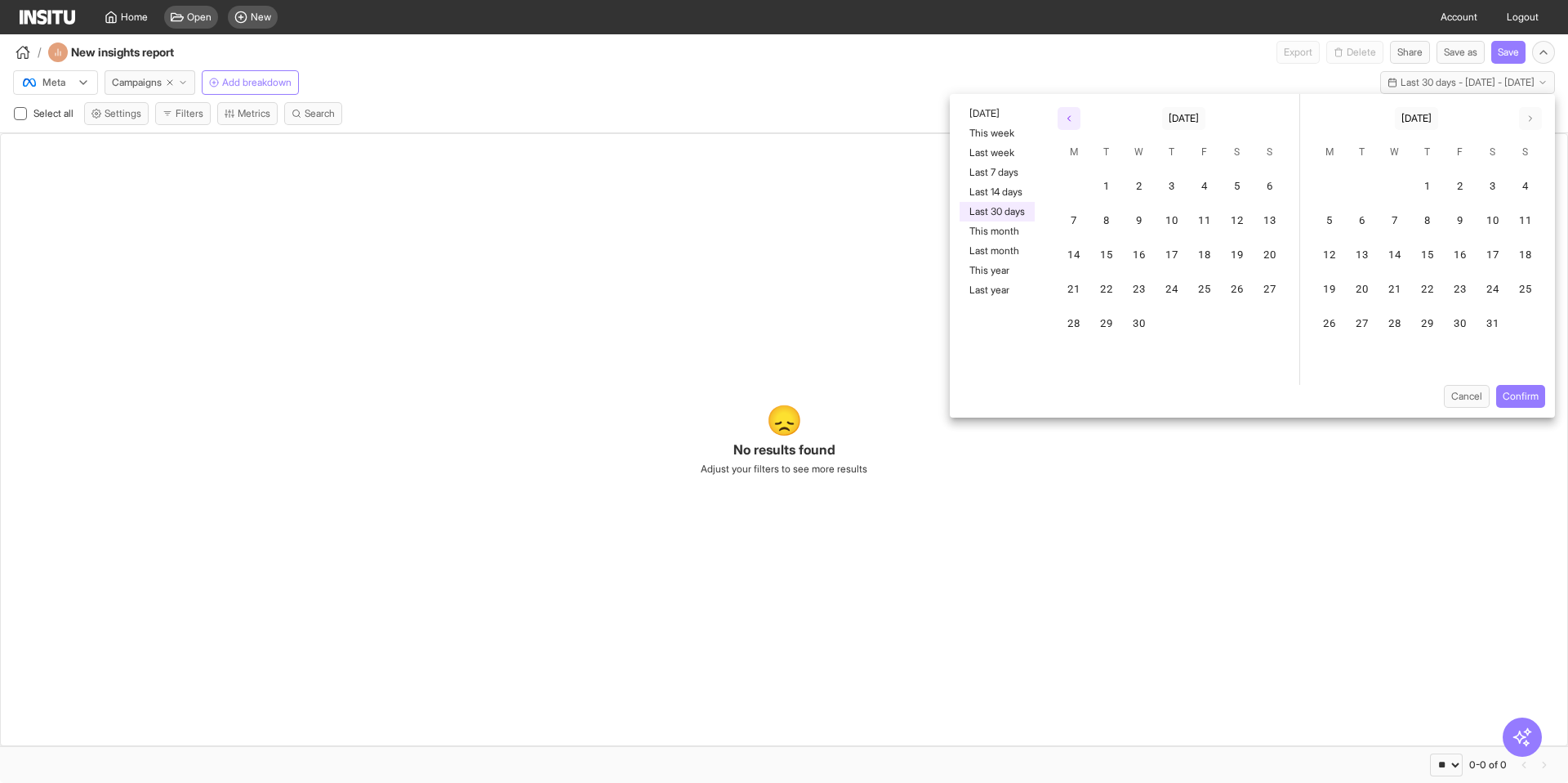
click at [1072, 120] on icon "button" at bounding box center [1069, 118] width 10 height 10
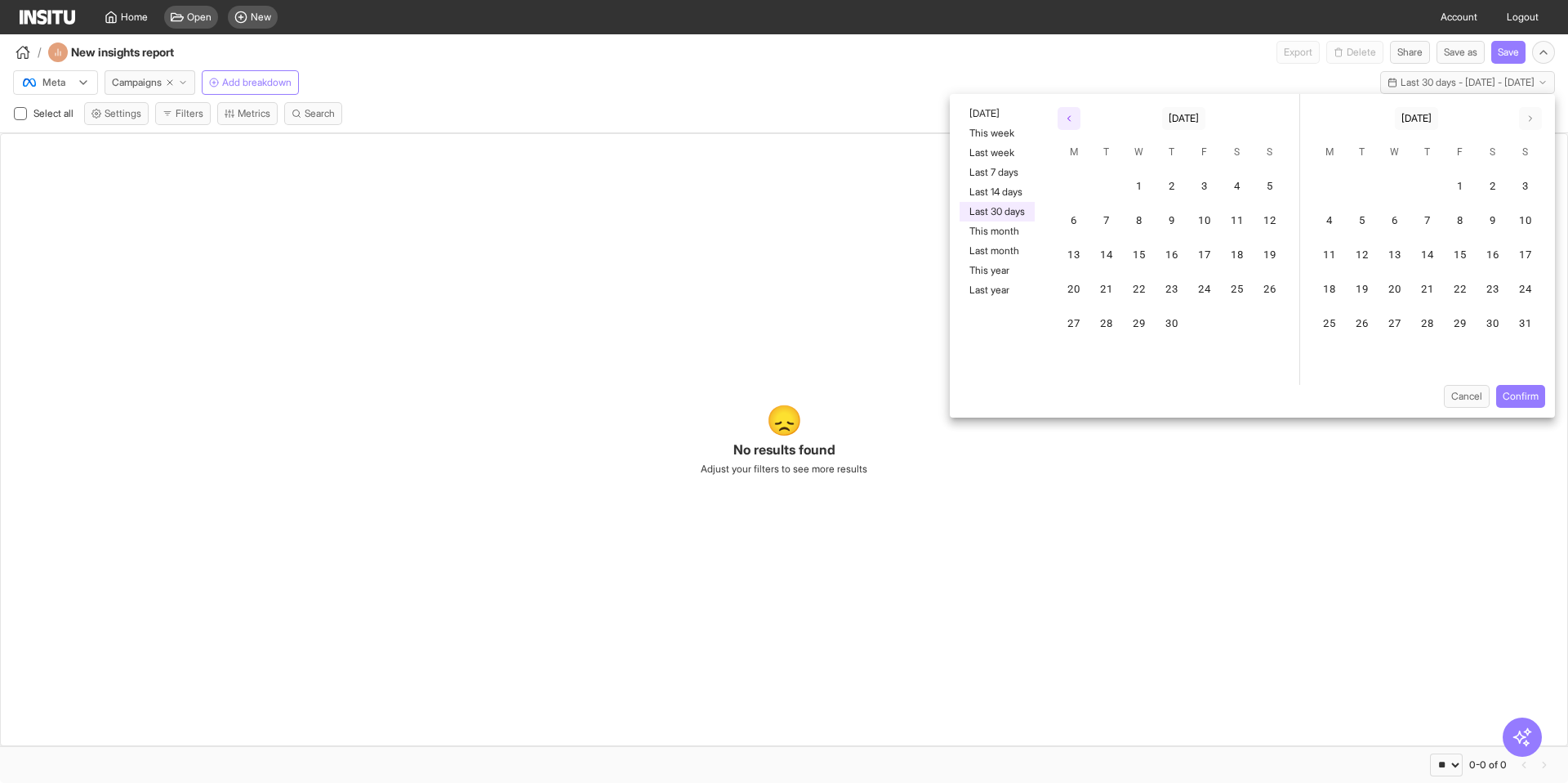
click at [1072, 120] on icon "button" at bounding box center [1069, 118] width 10 height 10
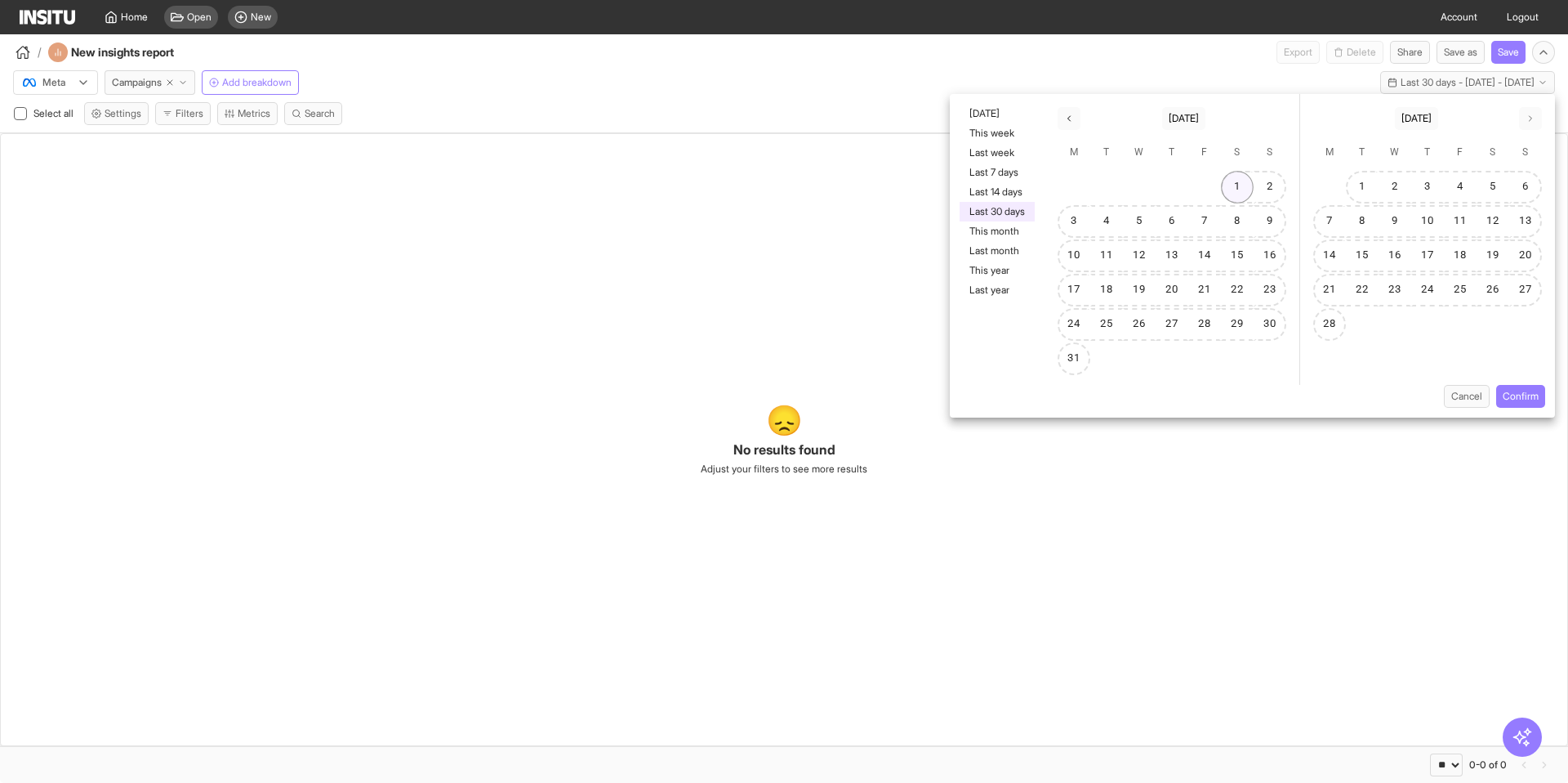
click at [1244, 188] on button "1" at bounding box center [1236, 187] width 33 height 33
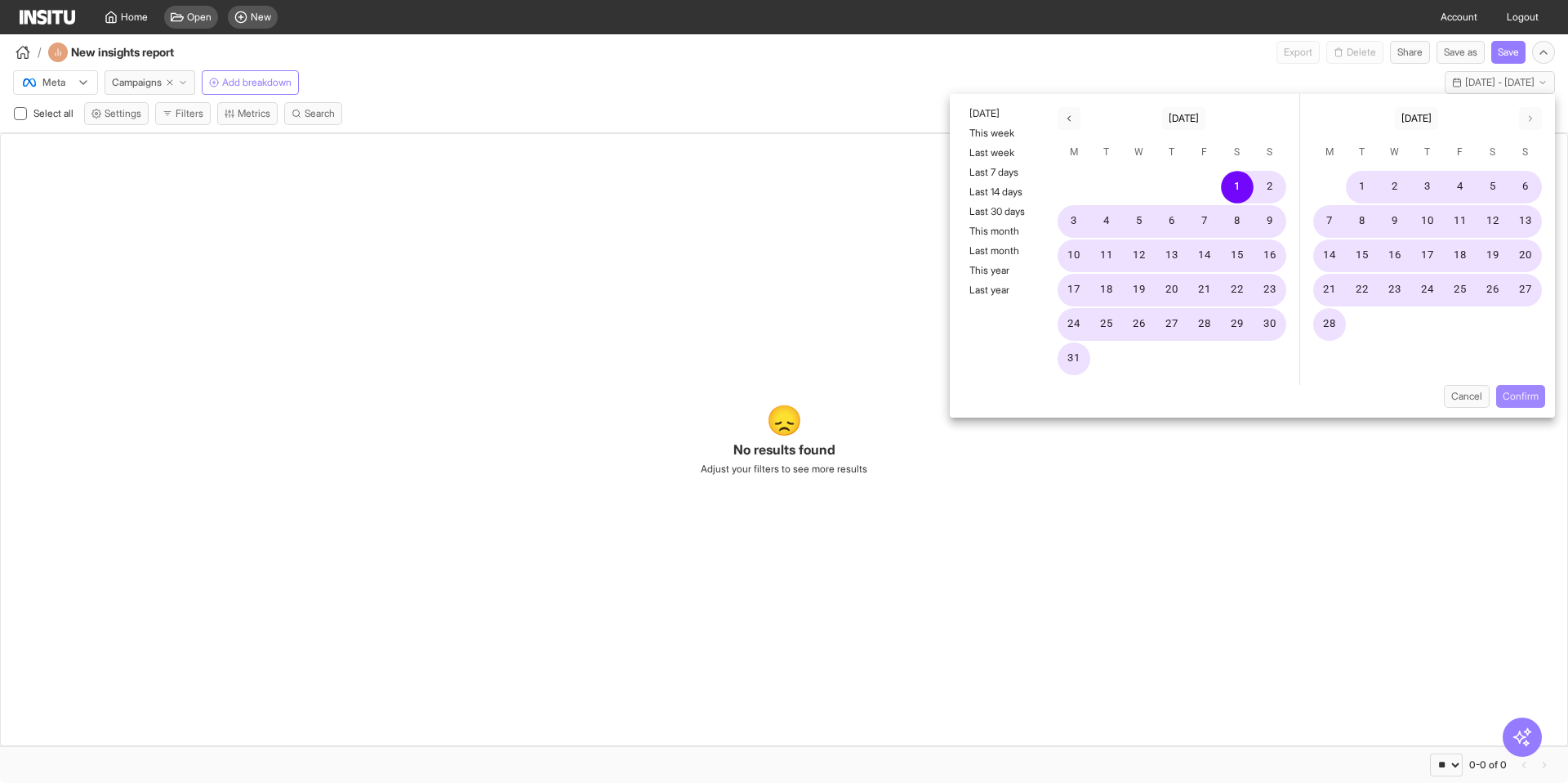
click at [1513, 394] on button "Confirm" at bounding box center [1521, 396] width 49 height 23
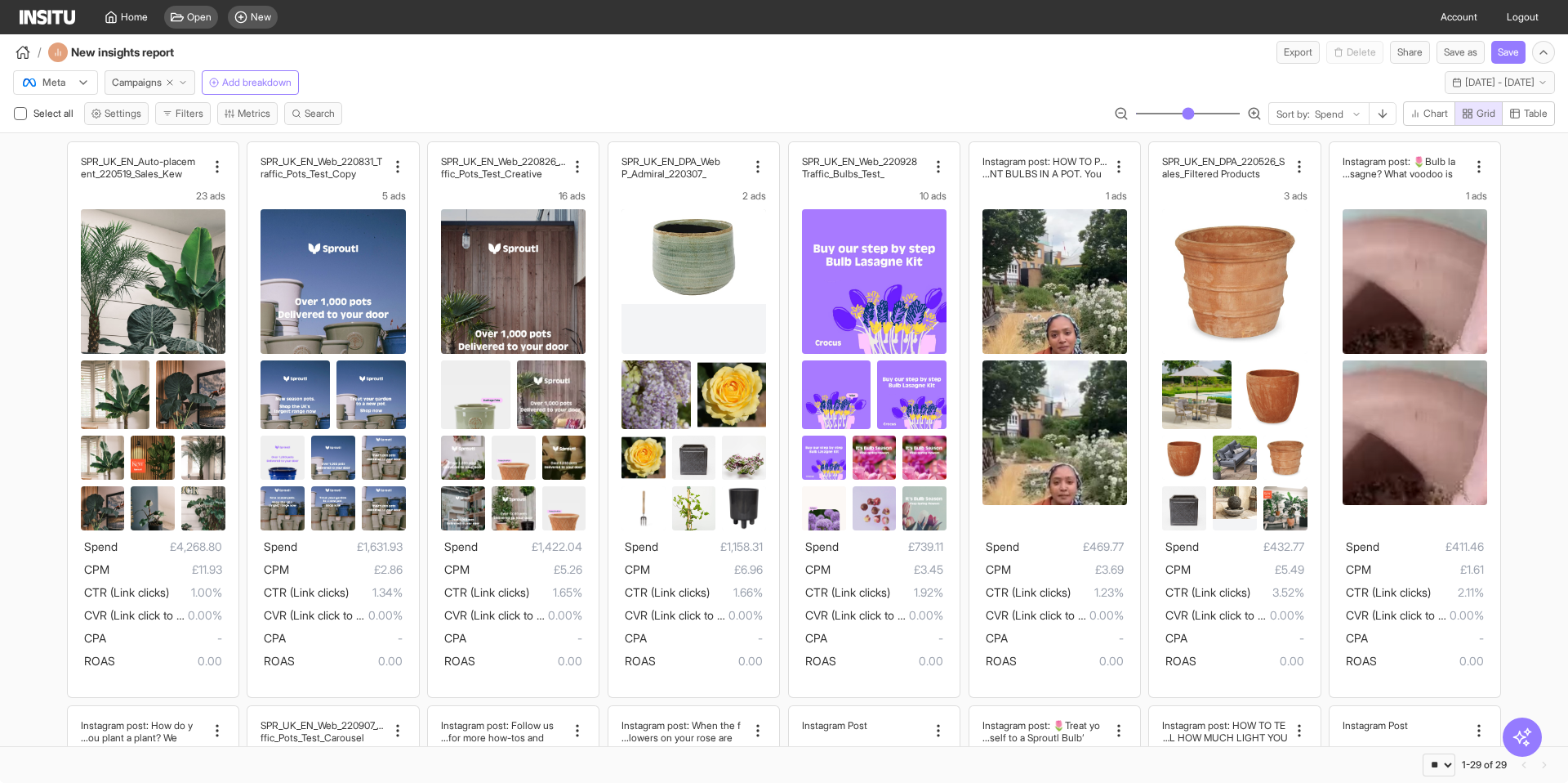
click at [800, 24] on div "Home Open New Account Logout" at bounding box center [784, 17] width 1529 height 35
